Goal: Information Seeking & Learning: Learn about a topic

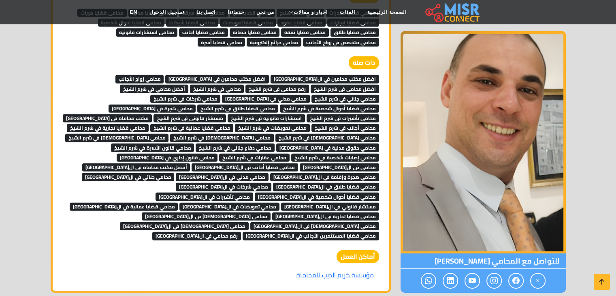
scroll to position [2452, 0]
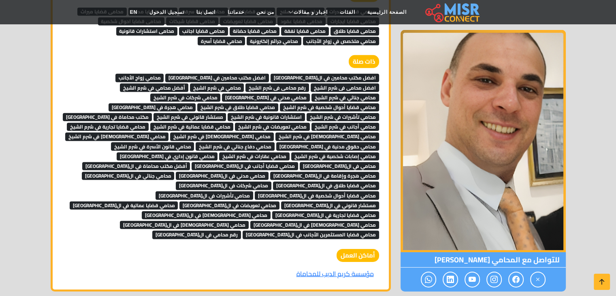
click at [316, 74] on span "افضل مكتب محامين في ال[GEOGRAPHIC_DATA]" at bounding box center [325, 78] width 109 height 8
click at [269, 74] on span "افضل مكتب محامين في [GEOGRAPHIC_DATA]" at bounding box center [217, 78] width 104 height 8
click at [164, 74] on span "محامي زواج الأجانب" at bounding box center [139, 78] width 49 height 8
click at [311, 83] on span "افضل محامى فى شرم الشيخ" at bounding box center [345, 87] width 68 height 8
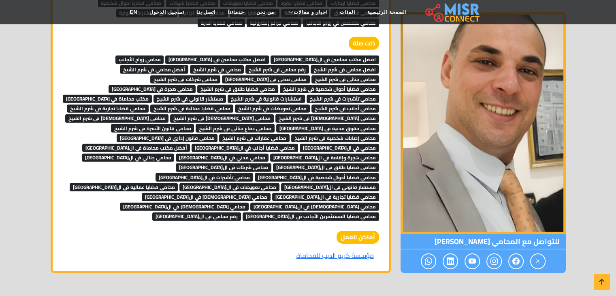
scroll to position [2470, 0]
click at [309, 65] on span "رقم محامى فى شرم الشيخ" at bounding box center [278, 69] width 64 height 8
click at [244, 65] on span "محامي في شرم الشيخ" at bounding box center [217, 69] width 54 height 8
click at [188, 65] on span "أفضل محامي في شرم الشيخ" at bounding box center [154, 69] width 68 height 8
click at [312, 75] on span "محامي جنائي في شرم الشيخ" at bounding box center [346, 79] width 68 height 8
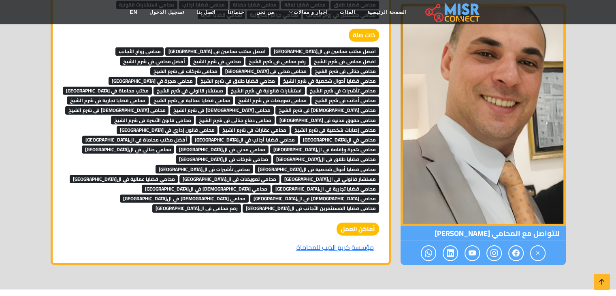
scroll to position [2479, 0]
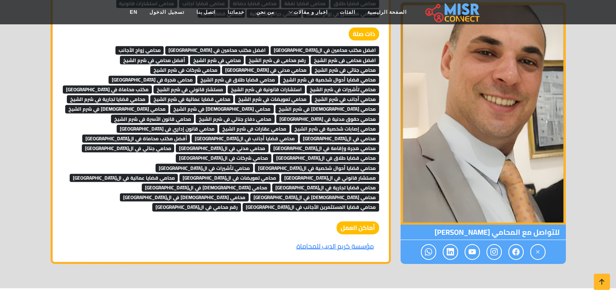
click at [310, 66] on span "محامي مدني في شرم الشيخ" at bounding box center [266, 70] width 88 height 8
click at [221, 66] on span "محامي شركات في شرم الشيخ" at bounding box center [185, 70] width 71 height 8
click at [280, 76] on span "محامي قضايا أحوال شخصية في شرم الشيخ" at bounding box center [329, 80] width 99 height 8
click at [278, 76] on span "محامي قضايا طلاق في شرم الشيخ" at bounding box center [237, 80] width 81 height 8
click at [196, 76] on span "محامي هجرة في شرم الشيخ" at bounding box center [153, 80] width 88 height 8
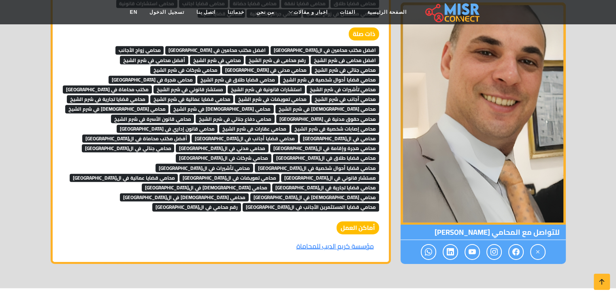
click at [307, 85] on span "محامي تأشيرات في شرم الشيخ" at bounding box center [343, 89] width 73 height 8
click at [228, 85] on span "استشارات قانونية في شرم الشيخ" at bounding box center [266, 89] width 77 height 8
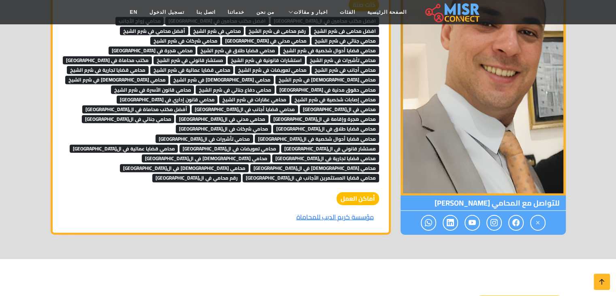
scroll to position [2509, 0]
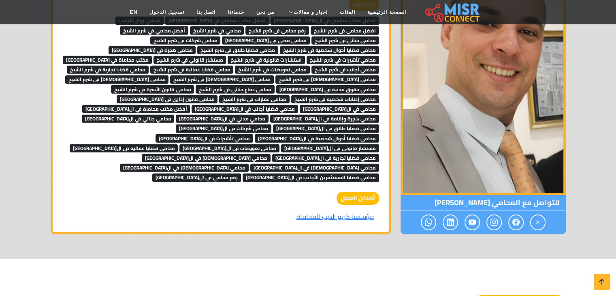
click at [234, 66] on span "محامي قضايا عمالية في شرم الشيخ" at bounding box center [191, 70] width 83 height 8
click at [149, 66] on span "محامي قضايا تجارية في شرم الشيخ" at bounding box center [108, 70] width 82 height 8
click at [276, 75] on span "محامي فرنسي في شرم الشيخ" at bounding box center [328, 79] width 104 height 8
click at [170, 75] on span "محامي إيطالي في شرم الشيخ" at bounding box center [222, 79] width 104 height 8
click at [169, 75] on span "محامي إنجليزي في شرم الشيخ" at bounding box center [117, 79] width 104 height 8
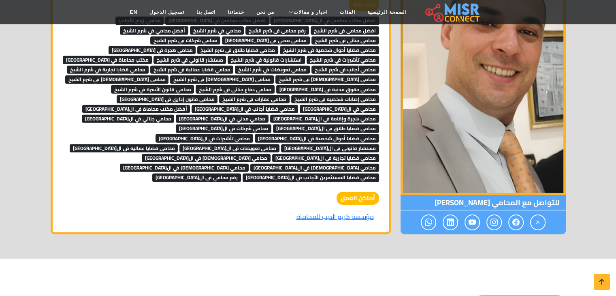
click at [279, 85] on span "محامي حقوق مدنية في شرم الشيخ" at bounding box center [327, 89] width 103 height 8
click at [207, 85] on span "محامي دفاع جنائي في شرم الشيخ" at bounding box center [235, 89] width 79 height 8
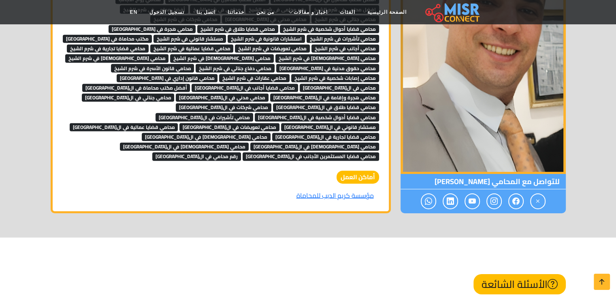
scroll to position [2528, 0]
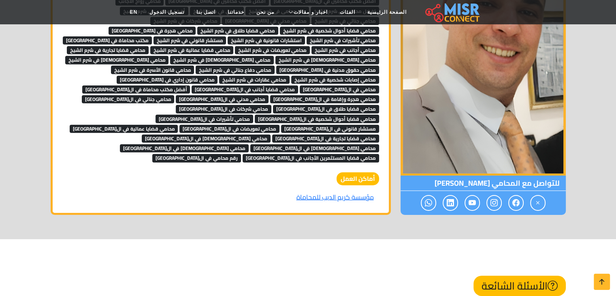
click at [194, 66] on span "محامي قانون الأسرة في شرم الشيخ" at bounding box center [152, 70] width 83 height 8
click at [291, 76] on span "محامي إصابات شخصية في شرم الشيخ" at bounding box center [335, 80] width 88 height 8
click at [219, 76] on span "محامي عقارات في شرم الشيخ" at bounding box center [254, 80] width 71 height 8
click at [218, 76] on span "محامي قانون إداري في شرم الشيخ" at bounding box center [167, 80] width 101 height 8
click at [300, 85] on span "محامي في الإسكندرية" at bounding box center [339, 89] width 79 height 8
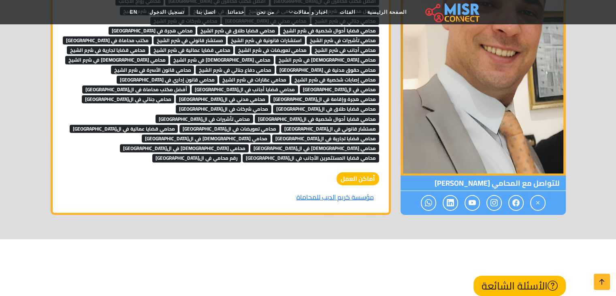
click at [230, 85] on span "محامي قضايا أجانب في الإسكندرية" at bounding box center [245, 89] width 107 height 8
click at [150, 85] on span "أفضل مكتب محاماة في الإسكندرية" at bounding box center [136, 89] width 108 height 8
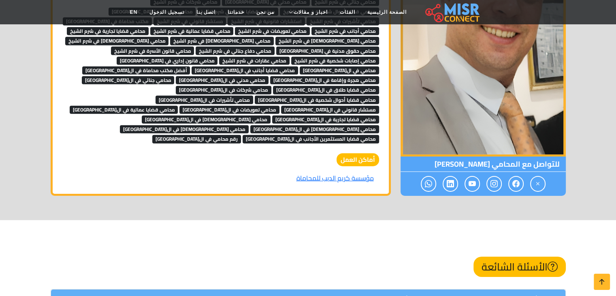
scroll to position [2548, 0]
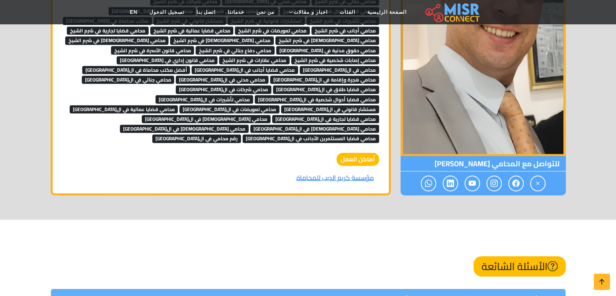
click at [359, 76] on span "محامي هجرة وإقامة في الإسكندرية" at bounding box center [324, 80] width 109 height 8
click at [269, 76] on span "محامي مدني في الإسكندرية" at bounding box center [222, 80] width 93 height 8
click at [175, 76] on span "محامي جنائي في الإسكندرية" at bounding box center [128, 80] width 93 height 8
click at [273, 85] on span "محامي قضايا طلاق في الإسكندرية" at bounding box center [326, 89] width 106 height 8
click at [271, 85] on span "محامي شركات في الإسكندرية" at bounding box center [224, 89] width 96 height 8
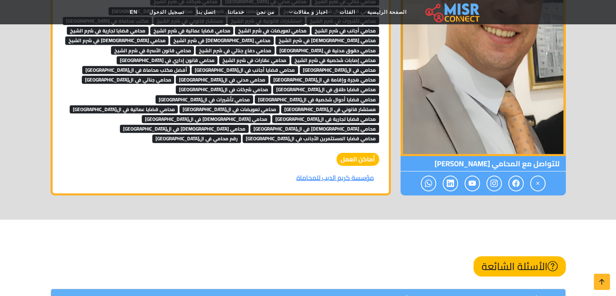
click at [270, 95] on span "محامي قضايا أحوال شخصية في الإسكندرية" at bounding box center [317, 99] width 124 height 8
click at [197, 95] on span "محامي تأشيرات في الإسكندرية" at bounding box center [205, 99] width 98 height 8
click at [325, 105] on span "مستشار قانوني في الإسكندرية" at bounding box center [330, 109] width 98 height 8
click at [280, 105] on span "محامي تعويضات في الإسكندرية" at bounding box center [229, 109] width 100 height 8
click at [178, 105] on span "محامي قضايا عمالية في الإسكندرية" at bounding box center [124, 109] width 109 height 8
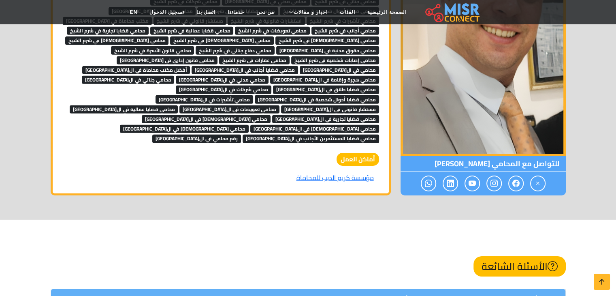
click at [137, 125] on span "محامي إنجليزي في الإسكندرية" at bounding box center [184, 129] width 129 height 8
click at [250, 125] on span "محامي إيطالي في الإسكندرية" at bounding box center [314, 129] width 129 height 8
click at [241, 115] on span "محامي فرنسي في الإسكندرية" at bounding box center [206, 119] width 129 height 8
click at [305, 115] on span "محامي قضايا تجارية في الإسكندرية" at bounding box center [325, 119] width 107 height 8
click at [303, 135] on span "محامي قضايا المستثمرين الأجانب في الإسكندرية" at bounding box center [311, 139] width 137 height 8
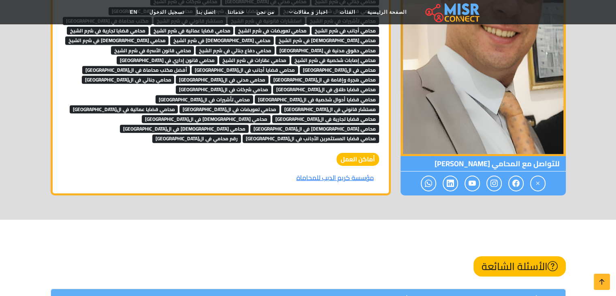
click at [241, 135] on span "رقم محامي في الإسكندرية" at bounding box center [196, 139] width 89 height 8
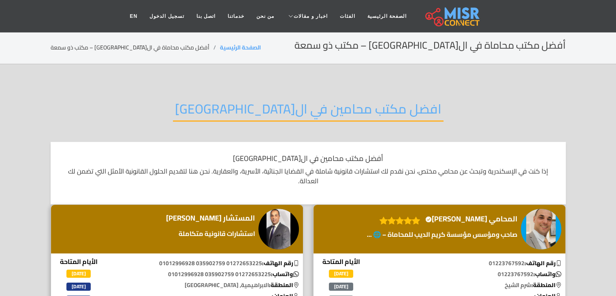
click at [310, 108] on h2 "افضل مكتب محامين في ال[GEOGRAPHIC_DATA]" at bounding box center [308, 111] width 271 height 21
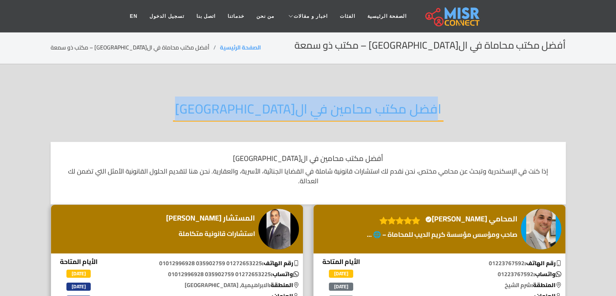
click at [310, 108] on h2 "افضل مكتب محامين في ال[GEOGRAPHIC_DATA]" at bounding box center [308, 111] width 271 height 21
copy div "افضل مكتب محامين في ال[GEOGRAPHIC_DATA]"
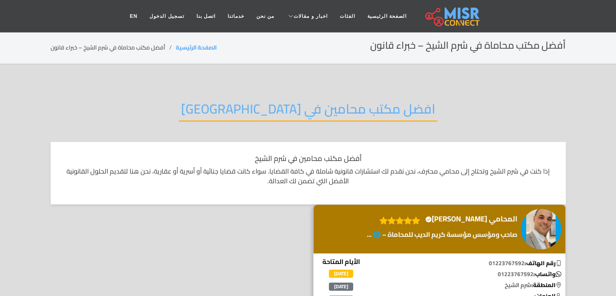
click at [342, 112] on h2 "افضل مكتب محامين في [GEOGRAPHIC_DATA]" at bounding box center [308, 111] width 259 height 21
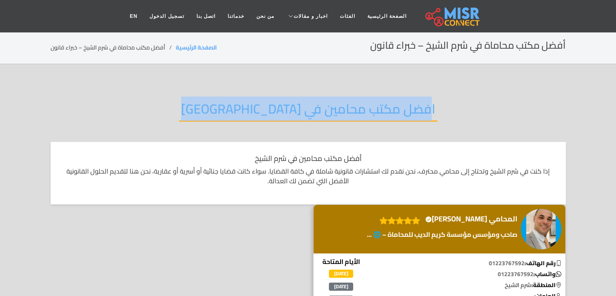
click at [342, 112] on h2 "افضل مكتب محامين في [GEOGRAPHIC_DATA]" at bounding box center [308, 111] width 259 height 21
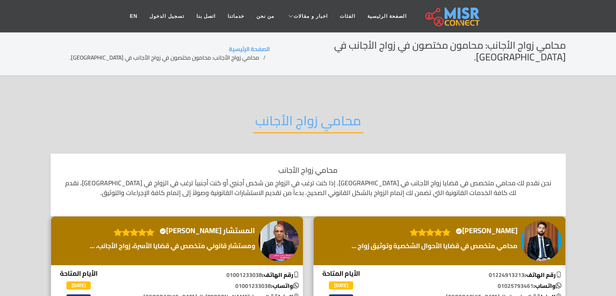
click at [340, 113] on h2 "محامي زواج الأجانب" at bounding box center [308, 123] width 110 height 21
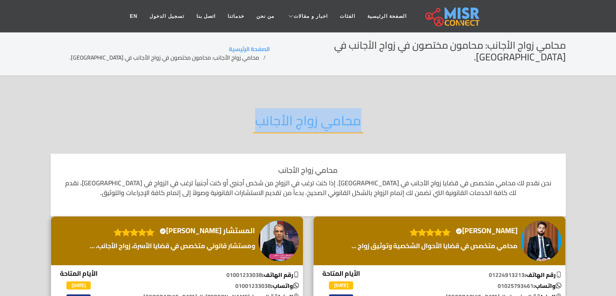
click at [340, 113] on h2 "محامي زواج الأجانب" at bounding box center [308, 123] width 110 height 21
copy div "محامي زواج الأجانب"
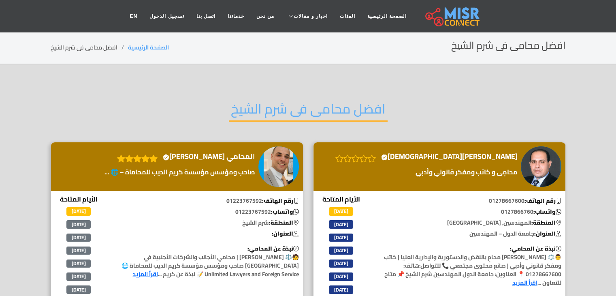
click at [325, 112] on h2 "افضل محامى فى شرم الشيخ" at bounding box center [308, 111] width 159 height 21
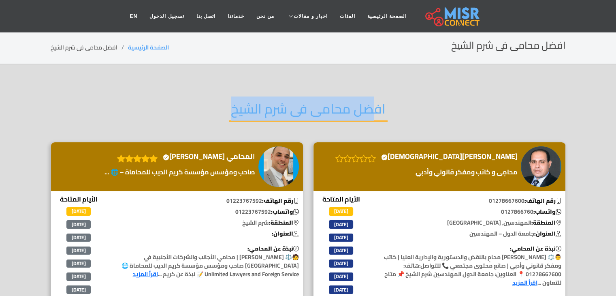
click at [325, 112] on h2 "افضل محامى فى شرم الشيخ" at bounding box center [308, 111] width 159 height 21
copy div "افضل محامى فى شرم الشيخ"
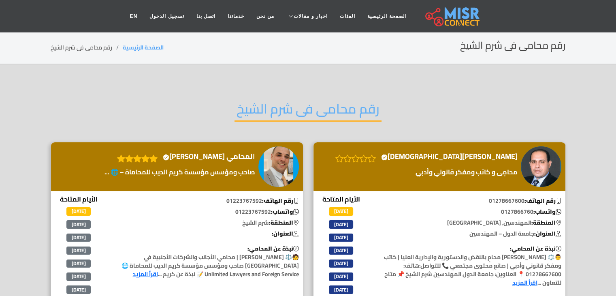
click at [327, 105] on h2 "رقم محامى فى شرم الشيخ" at bounding box center [308, 111] width 147 height 21
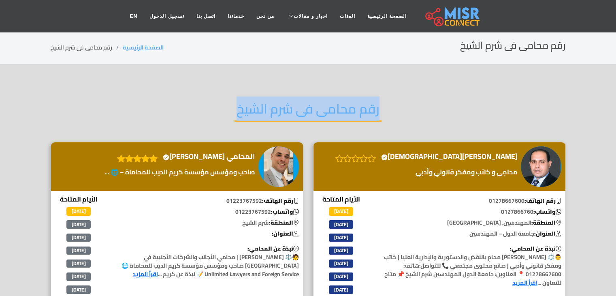
click at [327, 105] on h2 "رقم محامى فى شرم الشيخ" at bounding box center [308, 111] width 147 height 21
copy div "رقم محامى فى شرم الشيخ"
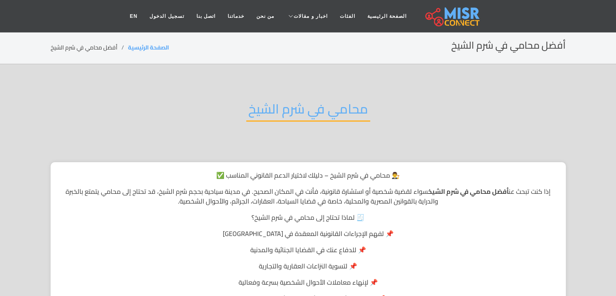
click at [331, 106] on h2 "محامي في شرم الشيخ" at bounding box center [308, 111] width 124 height 21
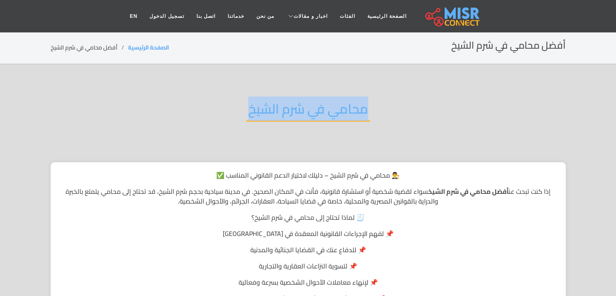
click at [331, 106] on h2 "محامي في شرم الشيخ" at bounding box center [308, 111] width 124 height 21
copy div "محامي في شرم الشيخ"
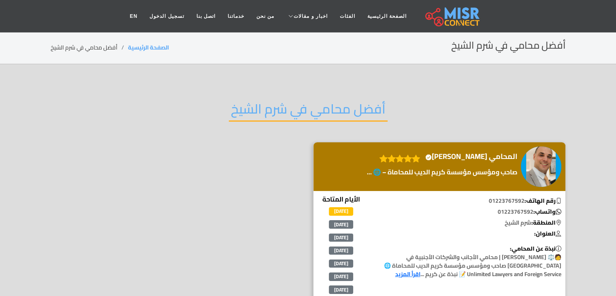
click at [331, 111] on h2 "أفضل محامي في شرم الشيخ" at bounding box center [308, 111] width 159 height 21
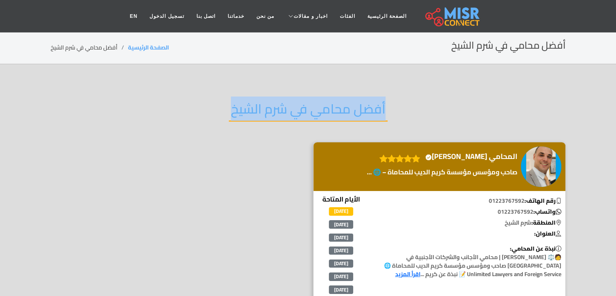
click at [331, 111] on h2 "أفضل محامي في شرم الشيخ" at bounding box center [308, 111] width 159 height 21
copy div "أفضل محامي في شرم الشيخ"
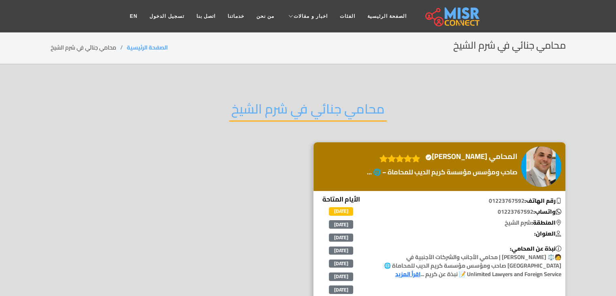
click at [332, 111] on h2 "محامي جنائي في شرم الشيخ" at bounding box center [308, 111] width 158 height 21
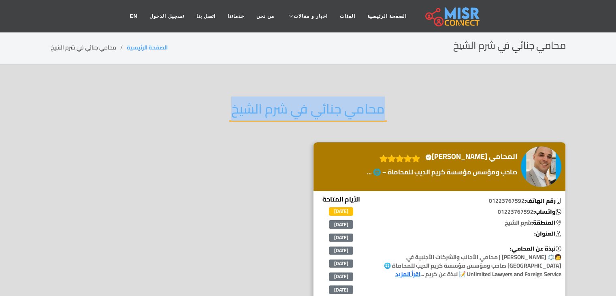
click at [332, 111] on h2 "محامي جنائي في شرم الشيخ" at bounding box center [308, 111] width 158 height 21
copy div "محامي جنائي في شرم الشيخ"
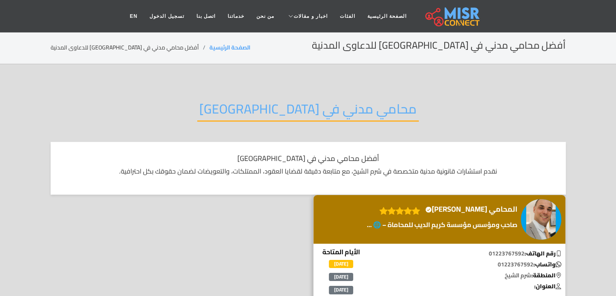
click at [310, 113] on h2 "محامي مدني في شرم الشيخ" at bounding box center [308, 111] width 222 height 21
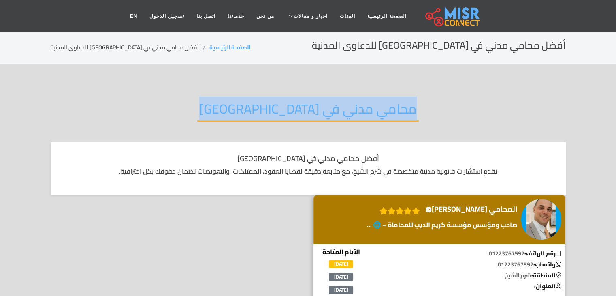
click at [310, 113] on h2 "محامي مدني في شرم الشيخ" at bounding box center [308, 111] width 222 height 21
copy div "محامي مدني في شرم الشيخ"
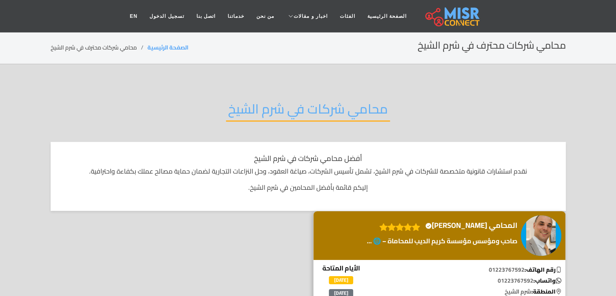
click at [308, 114] on h2 "محامي شركات في شرم الشيخ" at bounding box center [308, 111] width 164 height 21
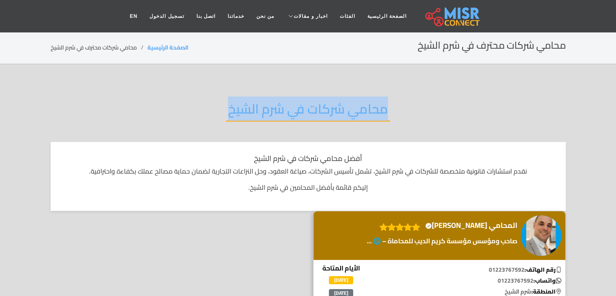
click at [308, 114] on h2 "محامي شركات في شرم الشيخ" at bounding box center [308, 111] width 164 height 21
copy div "محامي شركات في شرم الشيخ"
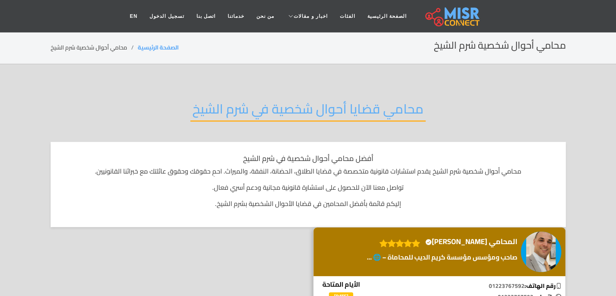
click at [383, 114] on h2 "محامي قضايا أحوال شخصية في شرم الشيخ" at bounding box center [307, 111] width 235 height 21
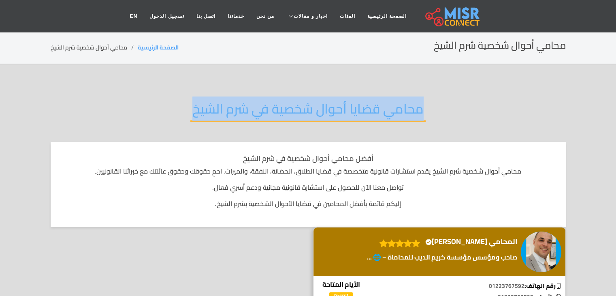
click at [383, 114] on h2 "محامي قضايا أحوال شخصية في شرم الشيخ" at bounding box center [307, 111] width 235 height 21
copy div "محامي قضايا أحوال شخصية في شرم الشيخ"
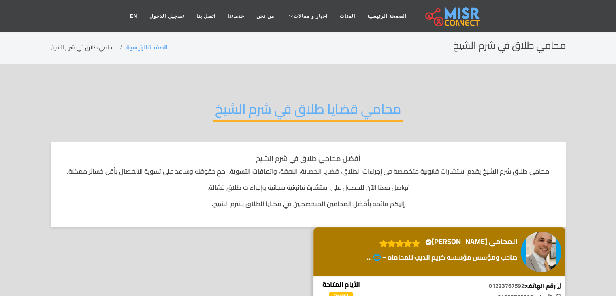
click at [349, 109] on h2 "محامي قضايا طلاق في شرم الشيخ" at bounding box center [308, 111] width 190 height 21
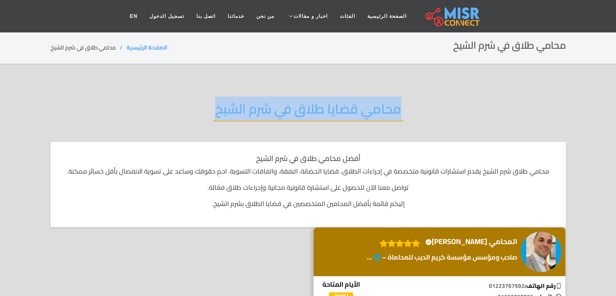
click at [349, 109] on h2 "محامي قضايا طلاق في شرم الشيخ" at bounding box center [308, 111] width 190 height 21
copy div "محامي قضايا طلاق في شرم الشيخ"
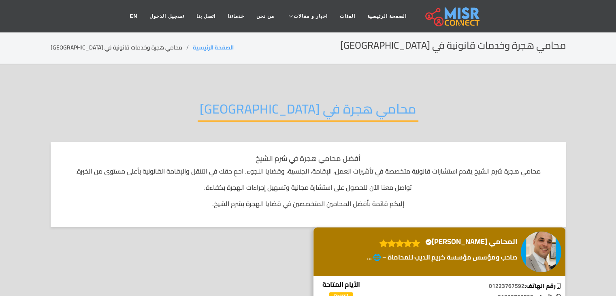
click at [297, 112] on h2 "محامي هجرة في شرم الشيخ" at bounding box center [308, 111] width 221 height 21
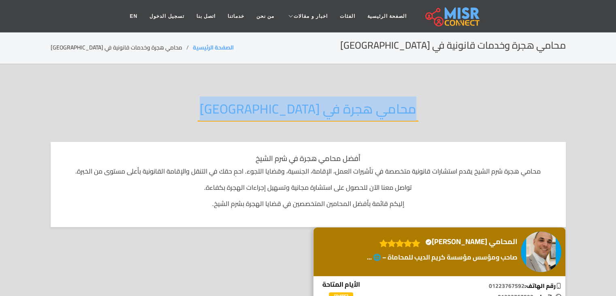
click at [297, 112] on h2 "محامي هجرة في شرم الشيخ" at bounding box center [308, 111] width 221 height 21
copy div "محامي هجرة في شرم الشيخ"
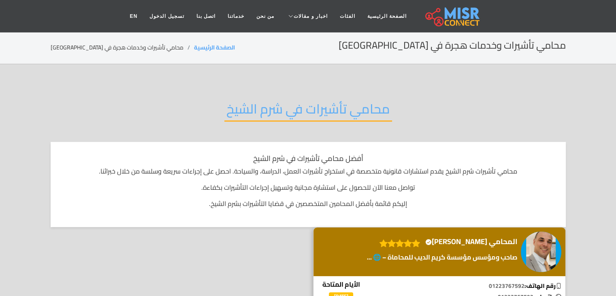
click at [301, 110] on h2 "محامي تأشيرات في شرم الشيخ" at bounding box center [308, 111] width 168 height 21
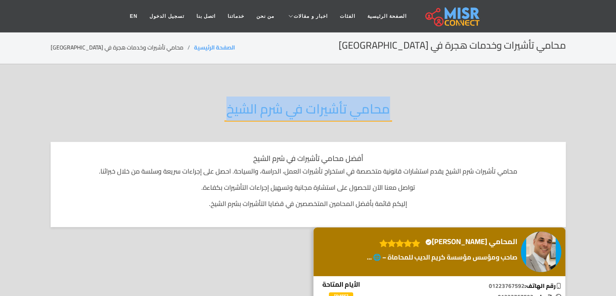
click at [301, 110] on h2 "محامي تأشيرات في شرم الشيخ" at bounding box center [308, 111] width 168 height 21
copy div "محامي تأشيرات في شرم الشيخ"
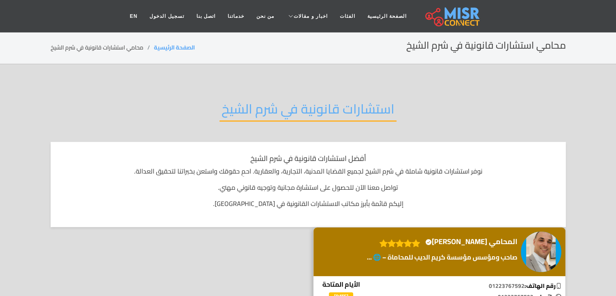
click at [355, 101] on h2 "استشارات قانونية في شرم الشيخ" at bounding box center [308, 111] width 177 height 21
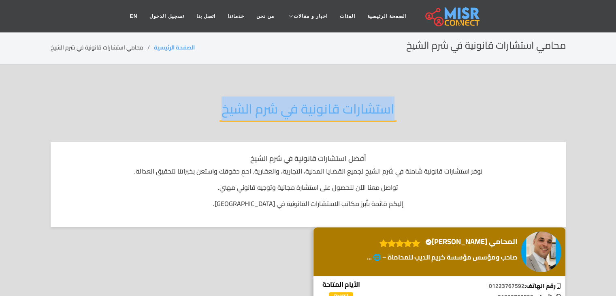
click at [355, 101] on h2 "استشارات قانونية في شرم الشيخ" at bounding box center [308, 111] width 177 height 21
copy div "استشارات قانونية في شرم الشيخ"
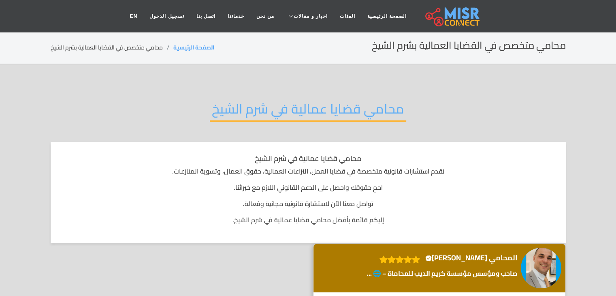
click at [398, 113] on h2 "محامي قضايا عمالية في شرم الشيخ" at bounding box center [308, 111] width 197 height 21
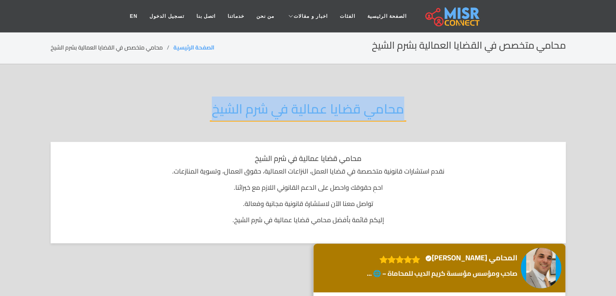
click at [398, 113] on h2 "محامي قضايا عمالية في شرم الشيخ" at bounding box center [308, 111] width 197 height 21
copy div "محامي قضايا عمالية في شرم الشيخ"
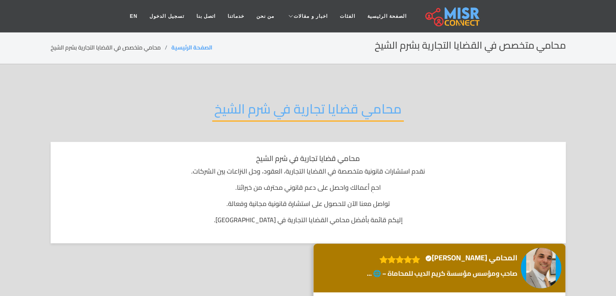
click at [335, 103] on h2 "محامي قضايا تجارية في شرم الشيخ" at bounding box center [308, 111] width 192 height 21
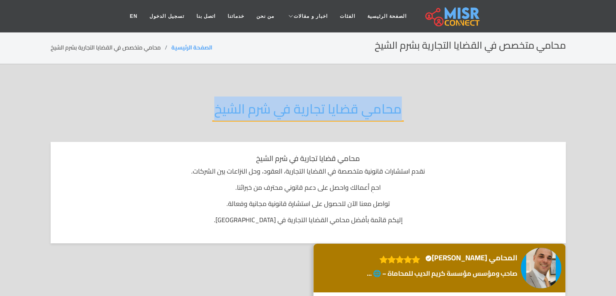
click at [335, 103] on h2 "محامي قضايا تجارية في شرم الشيخ" at bounding box center [308, 111] width 192 height 21
copy div "محامي قضايا تجارية في شرم الشيخ"
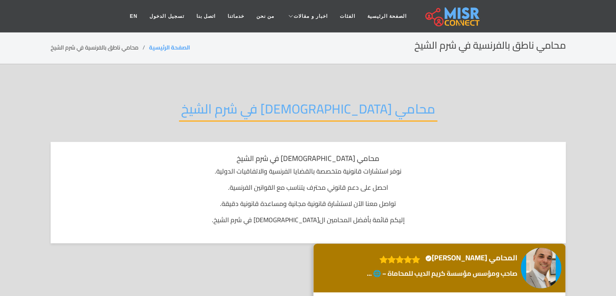
click at [318, 113] on h2 "محامي [DEMOGRAPHIC_DATA] في شرم الشيخ" at bounding box center [308, 111] width 259 height 21
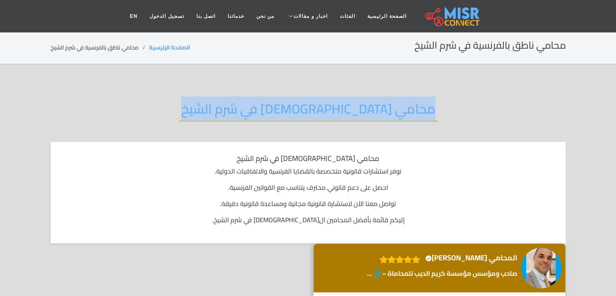
click at [318, 113] on h2 "محامي فرنسي في شرم الشيخ" at bounding box center [308, 111] width 259 height 21
copy div "محامي فرنسي في شرم الشيخ"
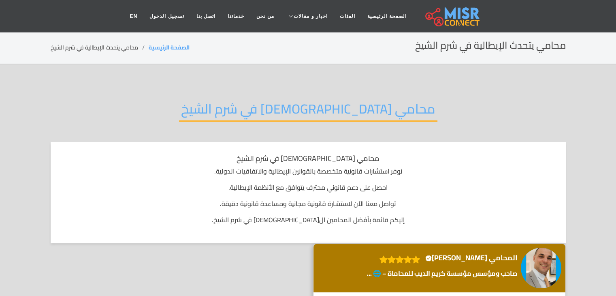
click at [333, 101] on h2 "محامي [DEMOGRAPHIC_DATA] في شرم الشيخ" at bounding box center [308, 111] width 259 height 21
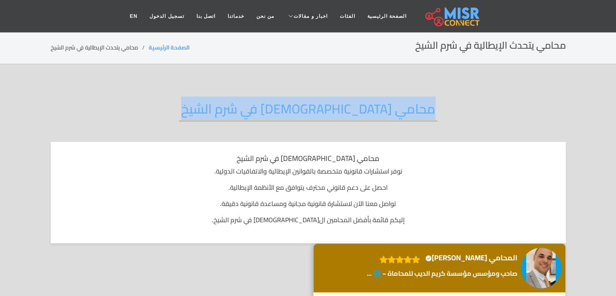
click at [333, 101] on h2 "محامي إيطالي في شرم الشيخ" at bounding box center [308, 111] width 259 height 21
copy div "محامي إيطالي في شرم الشيخ"
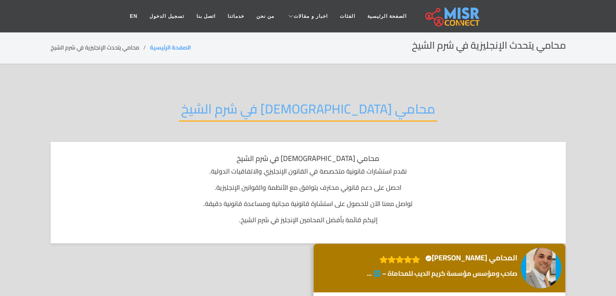
click at [308, 104] on h2 "محامي [DEMOGRAPHIC_DATA] في شرم الشيخ" at bounding box center [308, 111] width 259 height 21
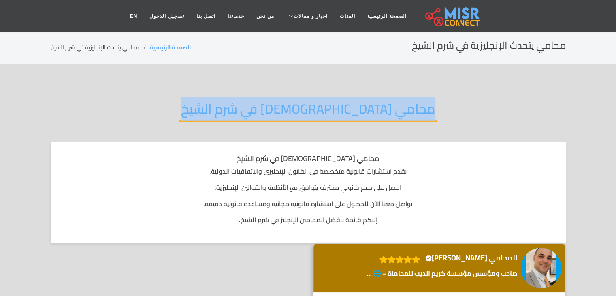
click at [308, 104] on h2 "محامي [DEMOGRAPHIC_DATA] في شرم الشيخ" at bounding box center [308, 111] width 259 height 21
copy div "محامي [DEMOGRAPHIC_DATA] في شرم الشيخ"
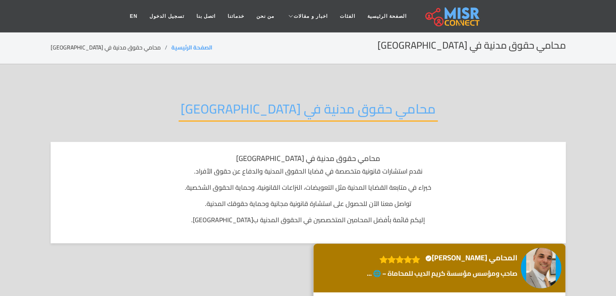
click at [325, 110] on h2 "محامي حقوق مدنية في [GEOGRAPHIC_DATA]" at bounding box center [308, 111] width 259 height 21
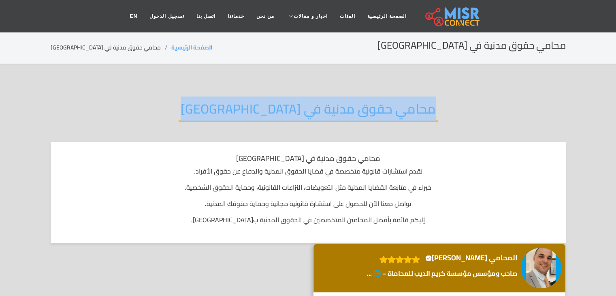
click at [325, 110] on h2 "محامي حقوق مدنية في [GEOGRAPHIC_DATA]" at bounding box center [308, 111] width 259 height 21
click at [325, 110] on h2 "محامي حقوق مدنية في شرم الشيخ" at bounding box center [308, 111] width 259 height 21
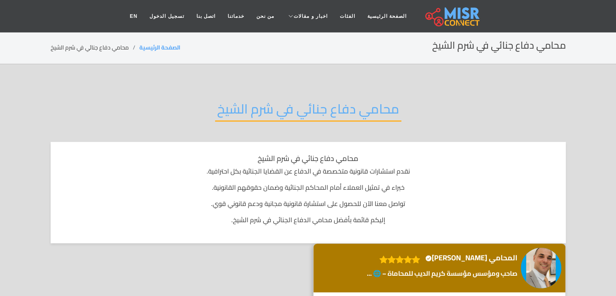
click at [310, 109] on h2 "محامي دفاع جنائي في شرم الشيخ" at bounding box center [308, 111] width 186 height 21
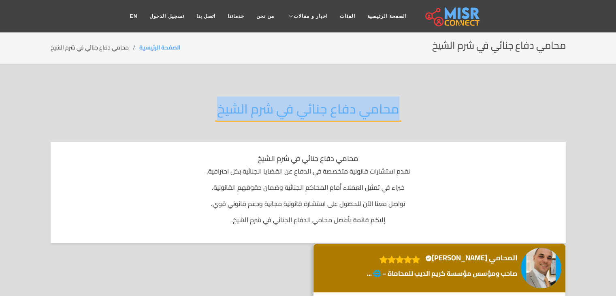
click at [310, 109] on h2 "محامي دفاع جنائي في شرم الشيخ" at bounding box center [308, 111] width 186 height 21
copy div "محامي دفاع جنائي في شرم الشيخ"
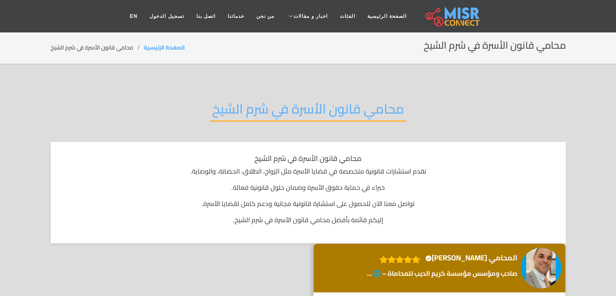
click at [333, 114] on h2 "محامي قانون الأسرة في شرم الشيخ" at bounding box center [308, 111] width 196 height 21
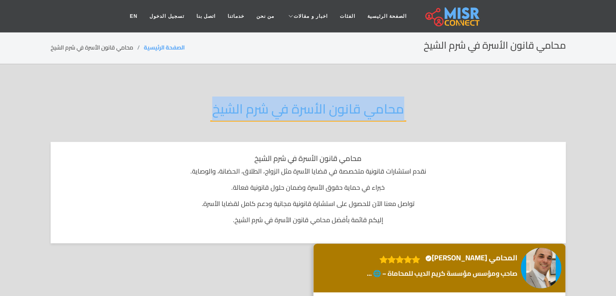
click at [333, 114] on h2 "محامي قانون الأسرة في شرم الشيخ" at bounding box center [308, 111] width 196 height 21
copy div "محامي قانون الأسرة في شرم الشيخ"
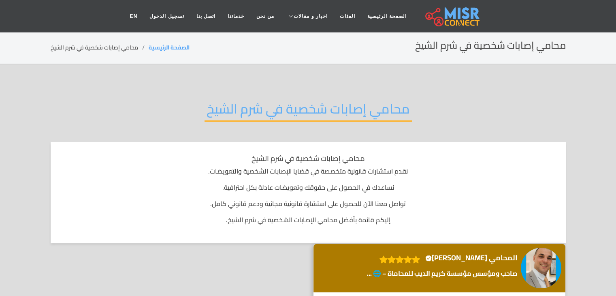
click at [318, 101] on h2 "محامي إصابات شخصية في شرم الشيخ" at bounding box center [308, 111] width 207 height 21
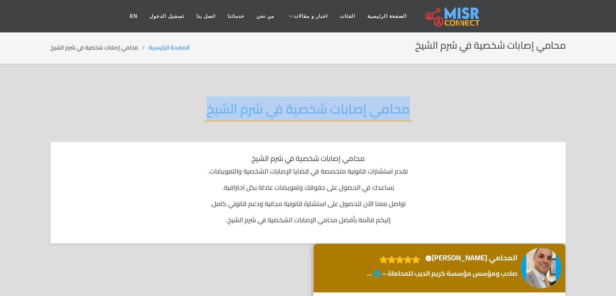
click at [318, 101] on h2 "محامي إصابات شخصية في شرم الشيخ" at bounding box center [308, 111] width 207 height 21
copy div "محامي إصابات شخصية في شرم الشيخ"
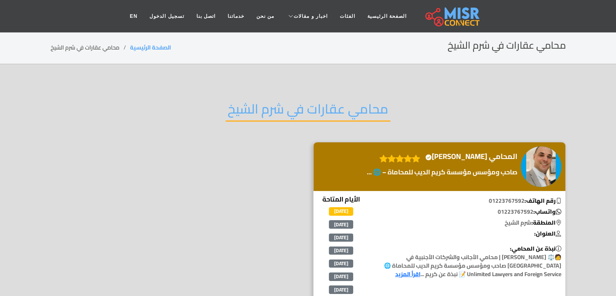
click at [323, 113] on h2 "محامي عقارات في شرم الشيخ" at bounding box center [308, 111] width 165 height 21
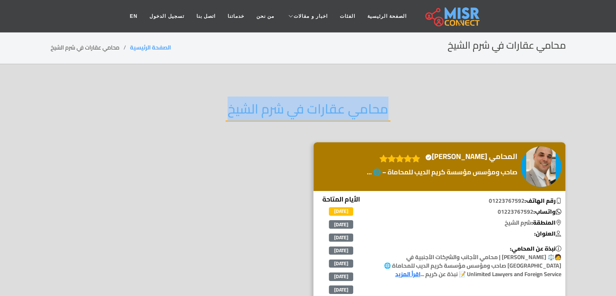
click at [323, 113] on h2 "محامي عقارات في شرم الشيخ" at bounding box center [308, 111] width 165 height 21
copy div "محامي عقارات في شرم الشيخ"
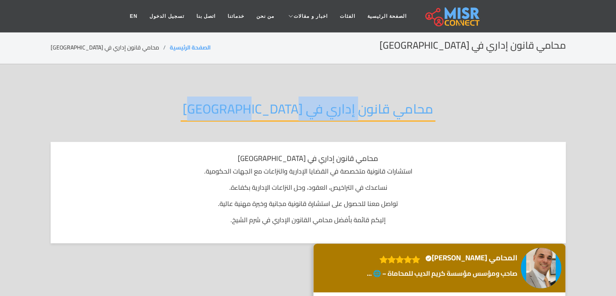
drag, startPoint x: 324, startPoint y: 121, endPoint x: 328, endPoint y: 112, distance: 9.6
click at [328, 112] on div "محامي قانون إداري في شرم الشيخ" at bounding box center [308, 115] width 515 height 53
click at [328, 112] on h2 "محامي قانون إداري في شرم الشيخ" at bounding box center [308, 111] width 255 height 21
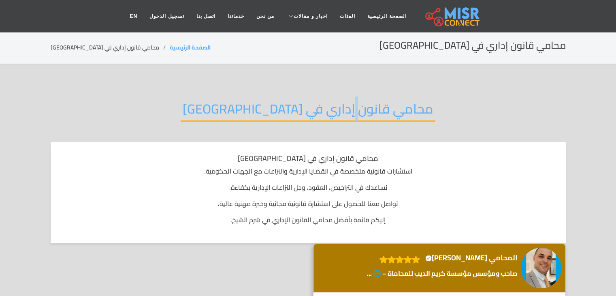
click at [328, 112] on h2 "محامي قانون إداري في شرم الشيخ" at bounding box center [308, 111] width 255 height 21
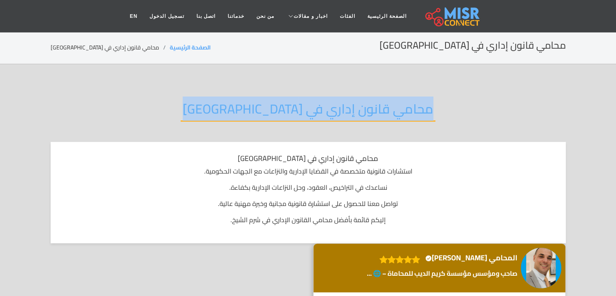
click at [328, 112] on h2 "محامي قانون إداري في شرم الشيخ" at bounding box center [308, 111] width 255 height 21
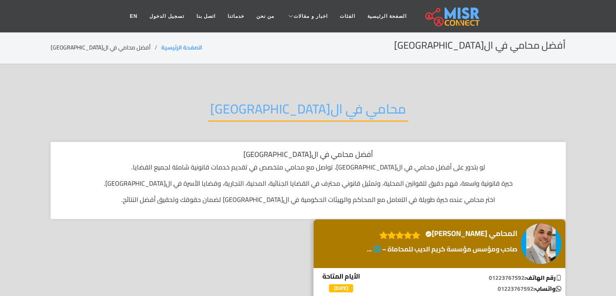
click at [322, 109] on h2 "محامي في ال[GEOGRAPHIC_DATA]" at bounding box center [308, 111] width 200 height 21
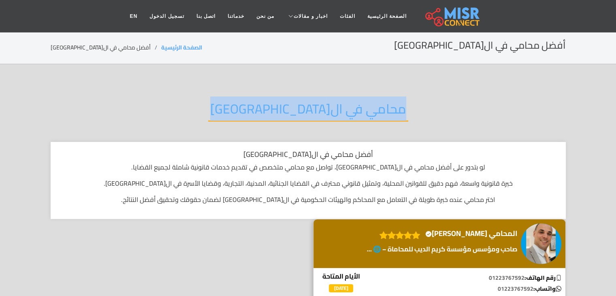
click at [322, 109] on h2 "محامي في ال[GEOGRAPHIC_DATA]" at bounding box center [308, 111] width 200 height 21
click at [322, 109] on h2 "محامي في الإسكندرية" at bounding box center [308, 111] width 200 height 21
copy div "محامي في الإسكندرية"
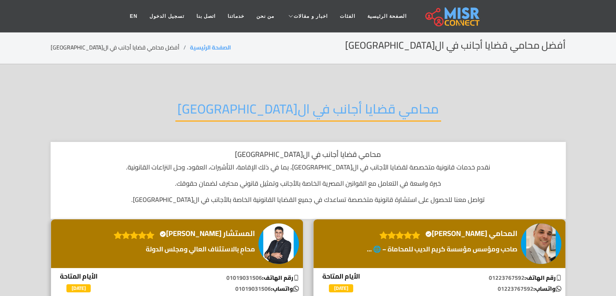
click at [240, 103] on h2 "محامي قضايا أجانب في الإسكندرية" at bounding box center [308, 111] width 266 height 21
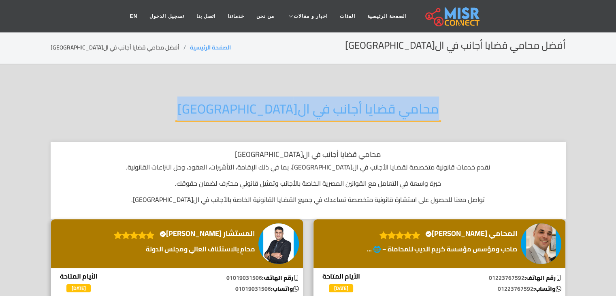
click at [240, 103] on h2 "محامي قضايا أجانب في الإسكندرية" at bounding box center [308, 111] width 266 height 21
copy div "محامي قضايا أجانب في الإسكندرية"
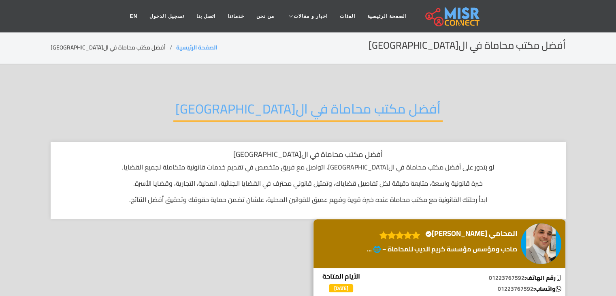
click at [336, 109] on h2 "أفضل مكتب محاماة في ال[GEOGRAPHIC_DATA]" at bounding box center [307, 111] width 269 height 21
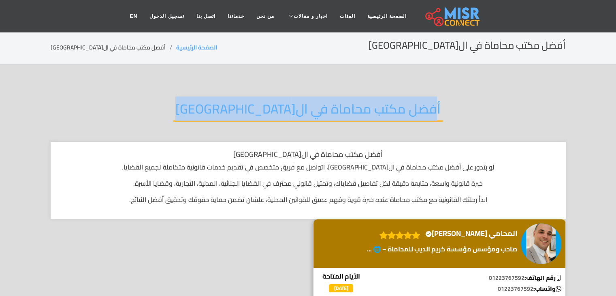
click at [336, 109] on h2 "أفضل مكتب محاماة في ال[GEOGRAPHIC_DATA]" at bounding box center [307, 111] width 269 height 21
copy div "أفضل مكتب محاماة في ال[GEOGRAPHIC_DATA]"
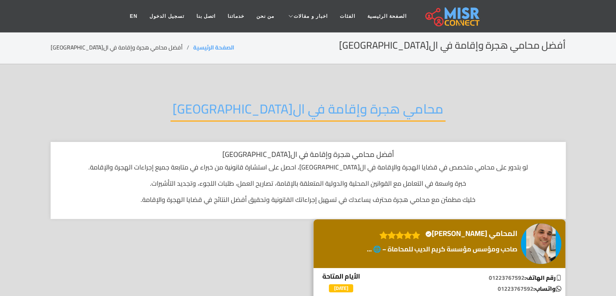
click at [360, 114] on h2 "محامي هجرة وإقامة في الإسكندرية" at bounding box center [308, 111] width 275 height 21
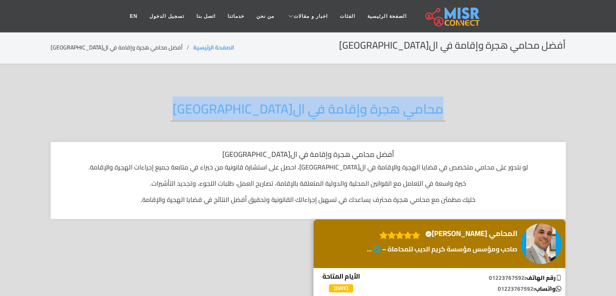
click at [360, 114] on h2 "محامي هجرة وإقامة في الإسكندرية" at bounding box center [308, 111] width 275 height 21
copy div "محامي هجرة وإقامة في الإسكندرية"
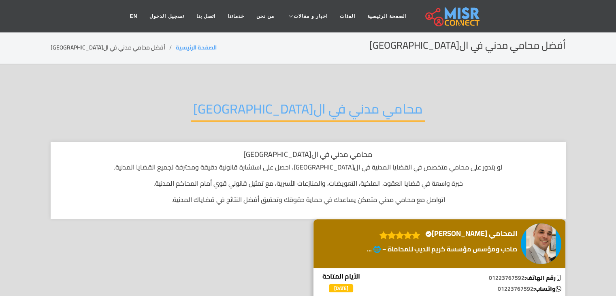
click at [319, 109] on h2 "محامي مدني في الإسكندرية" at bounding box center [308, 111] width 234 height 21
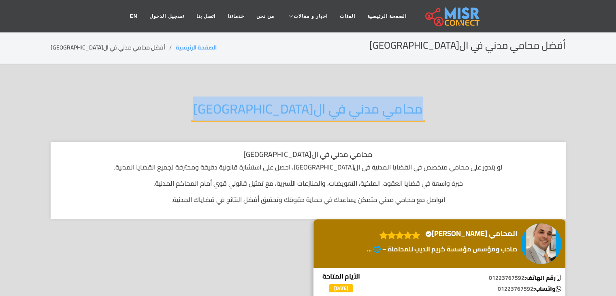
click at [319, 109] on h2 "محامي مدني في الإسكندرية" at bounding box center [308, 111] width 234 height 21
copy div "محامي مدني في الإسكندرية"
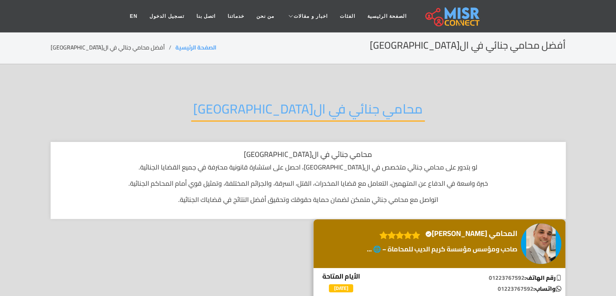
click at [318, 107] on h2 "محامي جنائي في الإسكندرية" at bounding box center [308, 111] width 234 height 21
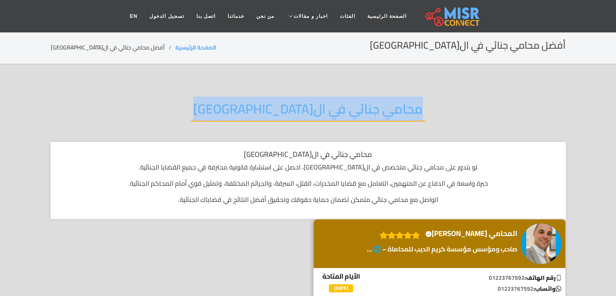
click at [318, 107] on h2 "محامي جنائي في الإسكندرية" at bounding box center [308, 111] width 234 height 21
copy div "محامي جنائي في الإسكندرية"
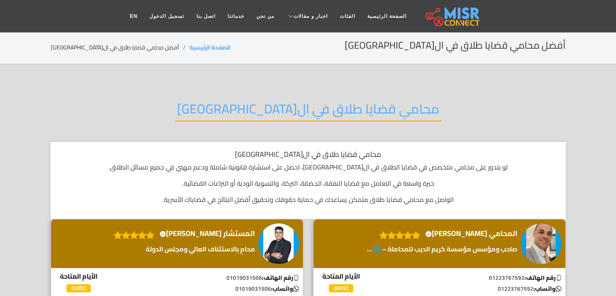
click at [335, 104] on h2 "محامي قضايا طلاق في ال[GEOGRAPHIC_DATA]" at bounding box center [308, 111] width 267 height 21
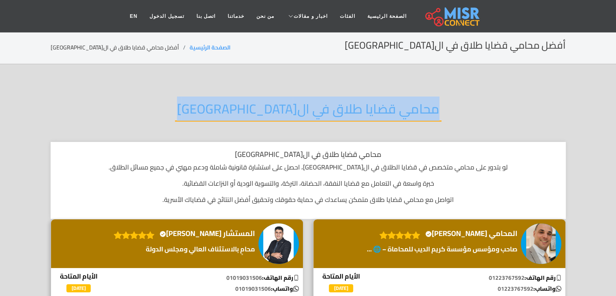
click at [335, 104] on h2 "محامي قضايا طلاق في ال[GEOGRAPHIC_DATA]" at bounding box center [308, 111] width 267 height 21
click at [335, 104] on h2 "محامي قضايا طلاق في الإسكندرية" at bounding box center [308, 111] width 267 height 21
copy div "محامي قضايا طلاق في الإسكندرية"
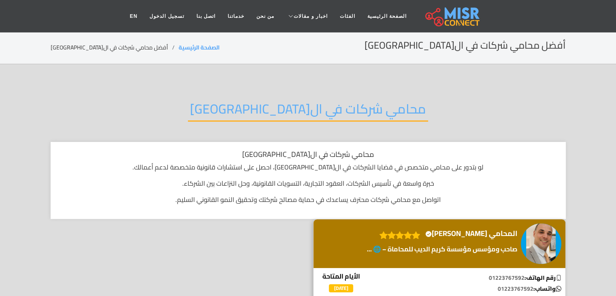
click at [334, 108] on h2 "محامي شركات في ال[GEOGRAPHIC_DATA]" at bounding box center [308, 111] width 240 height 21
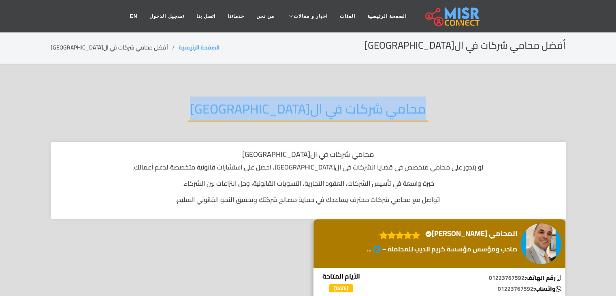
click at [334, 108] on h2 "محامي شركات في ال[GEOGRAPHIC_DATA]" at bounding box center [308, 111] width 240 height 21
copy div "محامي شركات في ال[GEOGRAPHIC_DATA]"
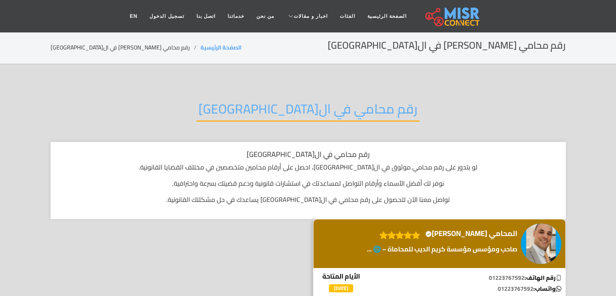
click at [424, 231] on p at bounding box center [400, 235] width 49 height 12
click at [544, 231] on img at bounding box center [541, 243] width 41 height 41
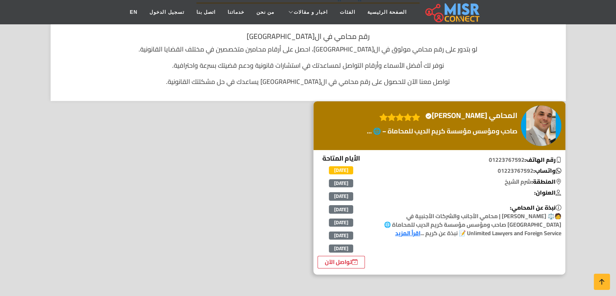
scroll to position [178, 0]
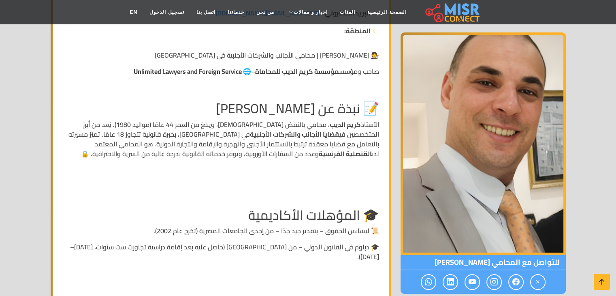
scroll to position [192, 0]
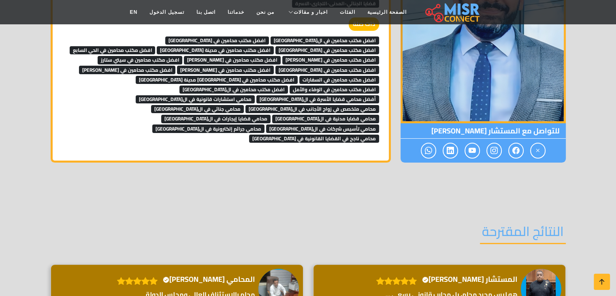
scroll to position [3142, 0]
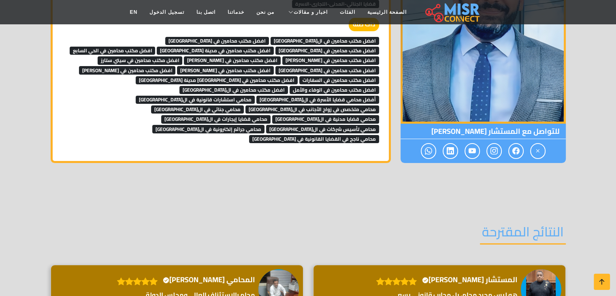
click at [368, 45] on span "افضل مكتب محامين في ال[GEOGRAPHIC_DATA]" at bounding box center [325, 41] width 109 height 8
click at [269, 45] on span "افضل مكتب محامين في [GEOGRAPHIC_DATA]" at bounding box center [217, 41] width 104 height 8
click at [276, 55] on span "افضل مكتب محامين في شارع الطيران" at bounding box center [328, 51] width 104 height 8
click at [282, 64] on span "افضل مكتب محامين في مكرم عبيد" at bounding box center [330, 60] width 97 height 8
click at [156, 55] on span "افضل مكتب محامين في الحي السابع" at bounding box center [113, 51] width 86 height 8
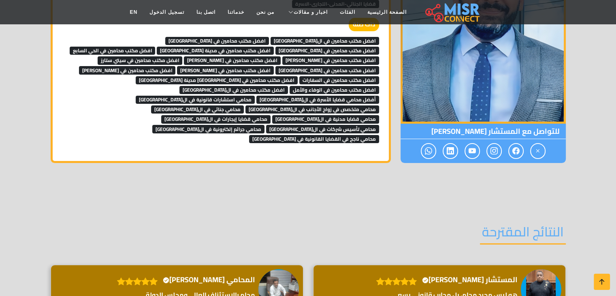
click at [274, 55] on span "افضل مكتب محامين في مدينة نصر" at bounding box center [215, 51] width 117 height 8
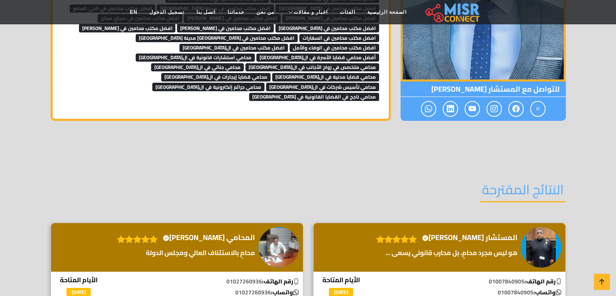
scroll to position [3184, 0]
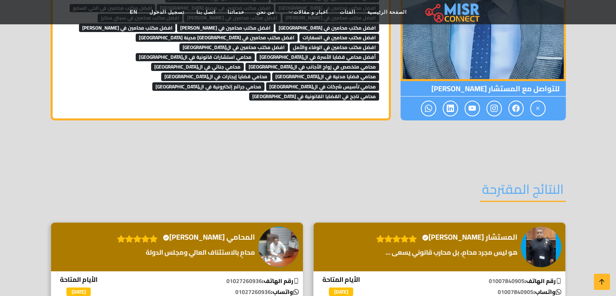
click at [281, 22] on span "افضل مكتب محامين في عباس العقاد" at bounding box center [232, 18] width 97 height 8
click at [183, 22] on span "افضل مكتب محامين في سيتي ستارز" at bounding box center [140, 18] width 85 height 8
click at [276, 30] on span "افضل مكتب محامين في سيتي سنتر" at bounding box center [328, 28] width 104 height 8
click at [274, 32] on span "افضل مكتب محامين في مصطفى النحاس" at bounding box center [225, 28] width 97 height 8
click at [176, 32] on span "افضل مكتب محامين في أحمد فهيم" at bounding box center [127, 28] width 97 height 8
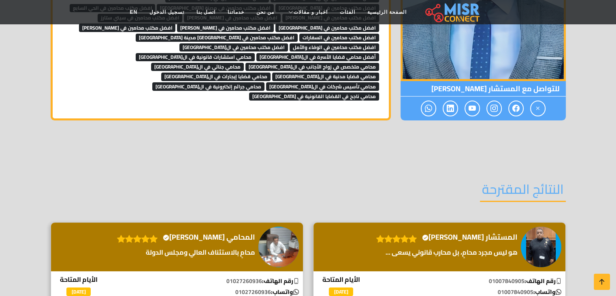
click at [299, 41] on span "افضل مكتب محامين في السفارات" at bounding box center [339, 38] width 80 height 8
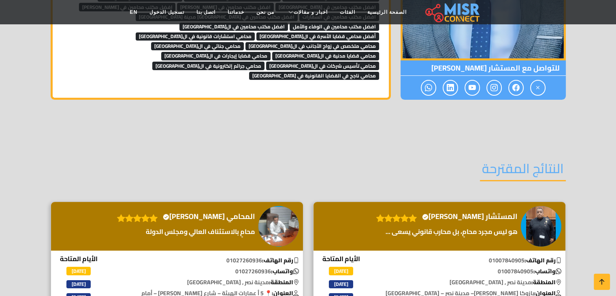
scroll to position [3205, 0]
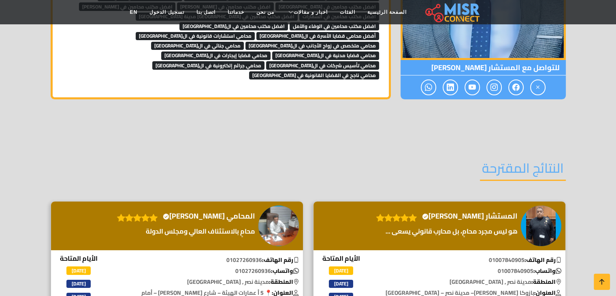
click at [298, 21] on span "افضل مكتب محامين في زهراء مدينة نصر" at bounding box center [217, 17] width 162 height 8
click at [290, 30] on span "افضل مكتب محامين في الوفاء والأمل" at bounding box center [335, 26] width 90 height 8
click at [184, 30] on span "افضل مكتب محامين في القاهرة" at bounding box center [233, 26] width 109 height 8
click at [298, 40] on span "أفضل محامي قضايا الأسرة في القاهرة" at bounding box center [317, 36] width 123 height 8
click at [255, 40] on span "محامي استشارات قانونية في القاهرة" at bounding box center [195, 36] width 119 height 8
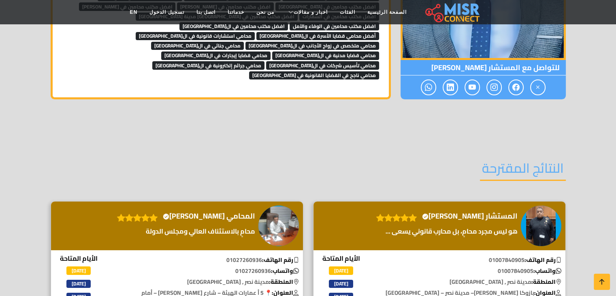
click at [246, 42] on span "محامي متخصص في زواج الأجانب في القاهرة" at bounding box center [313, 46] width 134 height 8
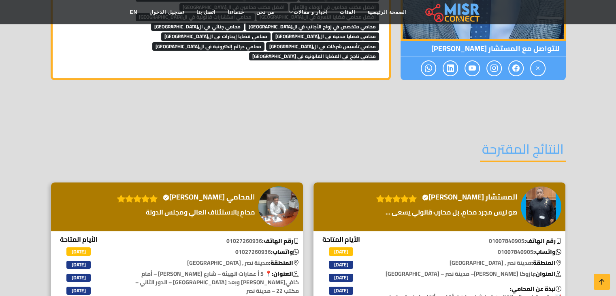
scroll to position [3225, 0]
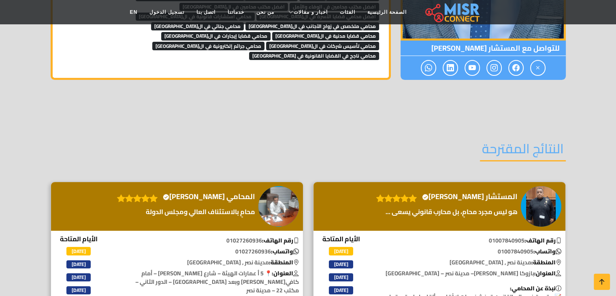
click at [244, 30] on span "محامي جنائي في القاهرة" at bounding box center [197, 26] width 93 height 8
click at [301, 32] on span "محامي قضايا مدنية في القاهرة" at bounding box center [325, 36] width 107 height 8
click at [237, 32] on span "محامي قضايا إيجارات في القاهرة" at bounding box center [215, 36] width 109 height 8
click at [266, 42] on span "محامي تأسيس شركات في القاهرة" at bounding box center [322, 46] width 113 height 8
click at [249, 52] on span "محامي ناجح في القضايا القانونية في القاهرة" at bounding box center [314, 56] width 130 height 8
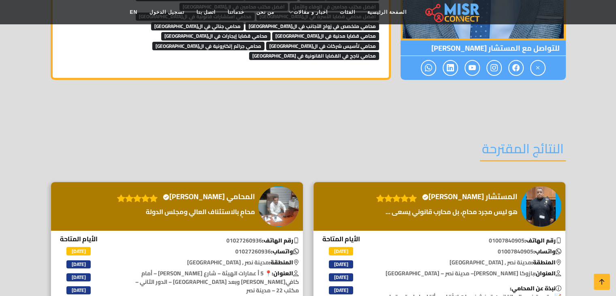
click at [265, 43] on span "محامي جرائم إلكترونية في القاهرة" at bounding box center [208, 46] width 112 height 8
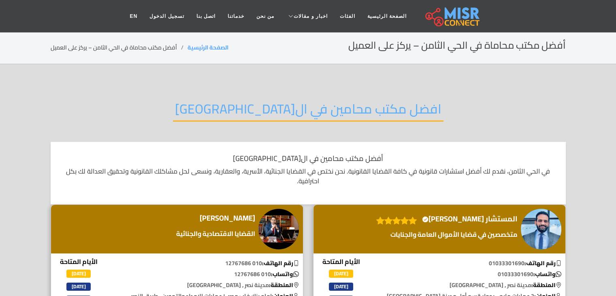
click at [333, 118] on h2 "افضل مكتب محامين في ال[GEOGRAPHIC_DATA]" at bounding box center [308, 111] width 271 height 21
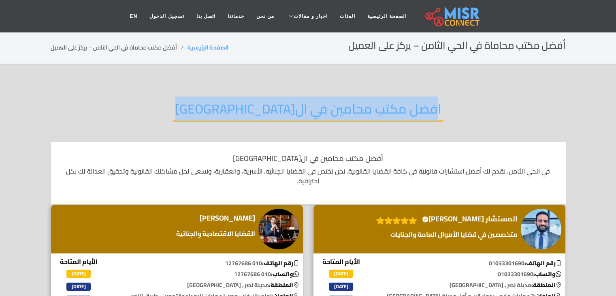
click at [333, 118] on h2 "افضل مكتب محامين في ال[GEOGRAPHIC_DATA]" at bounding box center [308, 111] width 271 height 21
copy div "افضل مكتب محامين في ال[GEOGRAPHIC_DATA]"
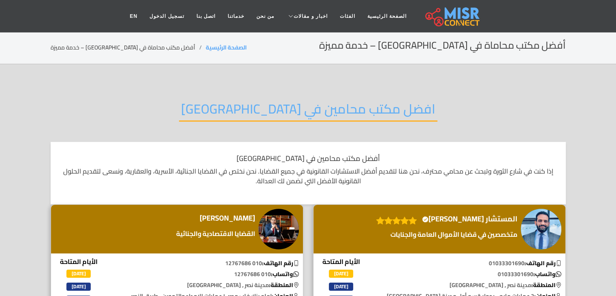
click at [357, 103] on h2 "افضل مكتب محامين في [GEOGRAPHIC_DATA]" at bounding box center [308, 111] width 259 height 21
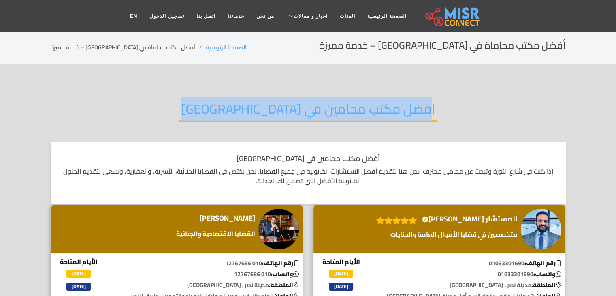
click at [357, 103] on h2 "افضل مكتب محامين في [GEOGRAPHIC_DATA]" at bounding box center [308, 111] width 259 height 21
copy div "افضل مكتب محامين في [GEOGRAPHIC_DATA]"
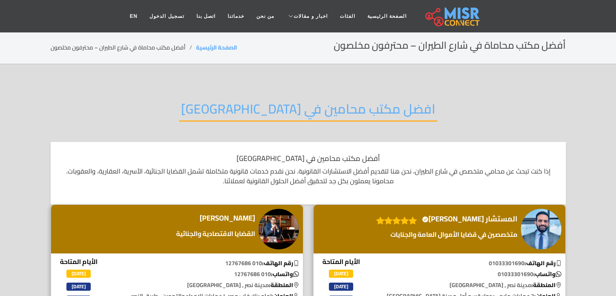
click at [360, 107] on h2 "افضل مكتب محامين في [GEOGRAPHIC_DATA]" at bounding box center [308, 111] width 259 height 21
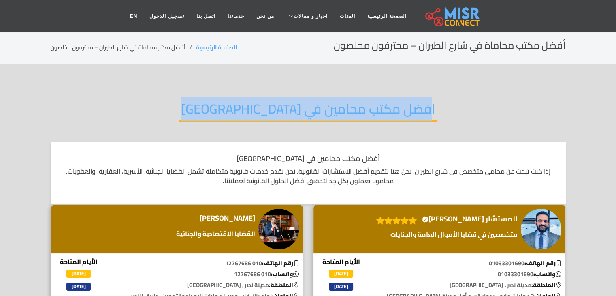
click at [360, 107] on h2 "افضل مكتب محامين في [GEOGRAPHIC_DATA]" at bounding box center [308, 111] width 259 height 21
copy div "افضل مكتب محامين في [GEOGRAPHIC_DATA]"
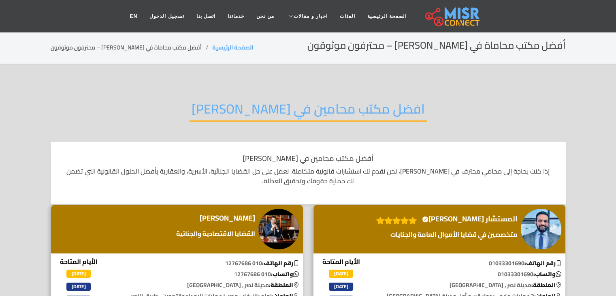
click at [340, 115] on h2 "افضل مكتب محامين في [PERSON_NAME]" at bounding box center [308, 111] width 237 height 21
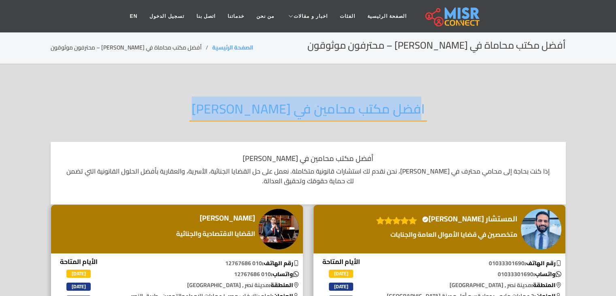
click at [340, 115] on h2 "افضل مكتب محامين في [PERSON_NAME]" at bounding box center [308, 111] width 237 height 21
copy div "افضل مكتب محامين في [PERSON_NAME]"
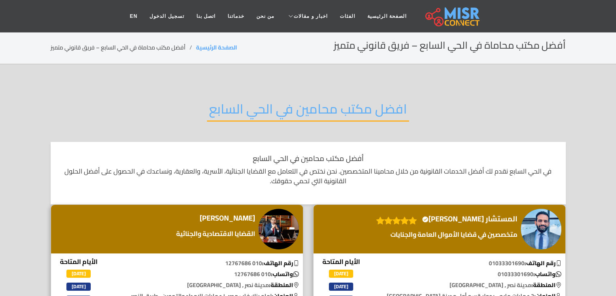
click at [365, 106] on h2 "افضل مكتب محامين في الحي السابع" at bounding box center [308, 111] width 202 height 21
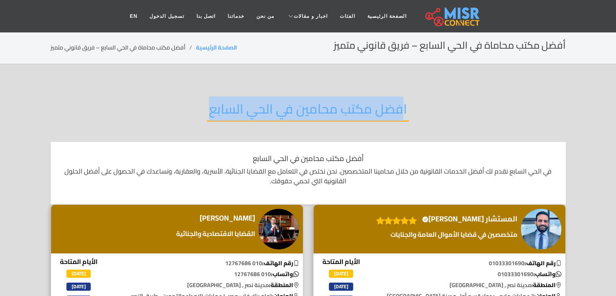
click at [365, 106] on h2 "افضل مكتب محامين في الحي السابع" at bounding box center [308, 111] width 202 height 21
copy div "افضل مكتب محامين في الحي السابع"
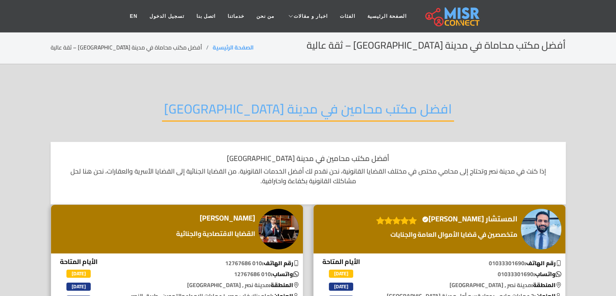
click at [314, 116] on h2 "افضل مكتب محامين في مدينة [GEOGRAPHIC_DATA]" at bounding box center [308, 111] width 292 height 21
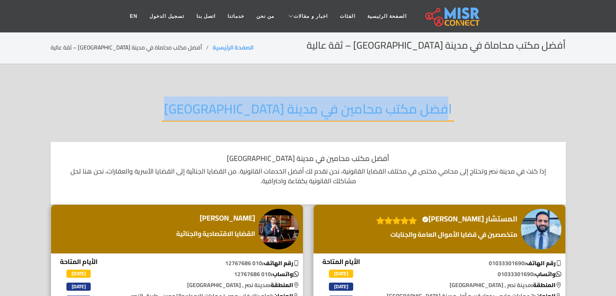
click at [314, 116] on h2 "افضل مكتب محامين في مدينة [GEOGRAPHIC_DATA]" at bounding box center [308, 111] width 292 height 21
click at [314, 116] on h2 "افضل مكتب محامين في مدينة نصر" at bounding box center [308, 111] width 292 height 21
copy div "افضل مكتب محامين في مدينة نصر"
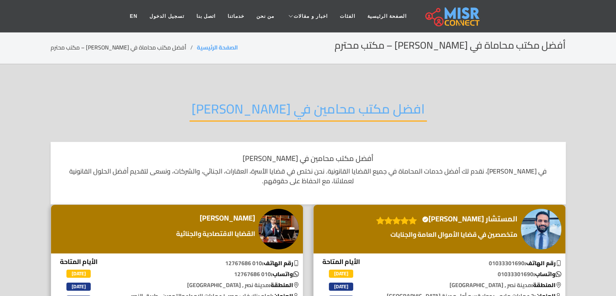
click at [333, 103] on h2 "افضل مكتب محامين في عباس العقاد" at bounding box center [308, 111] width 237 height 21
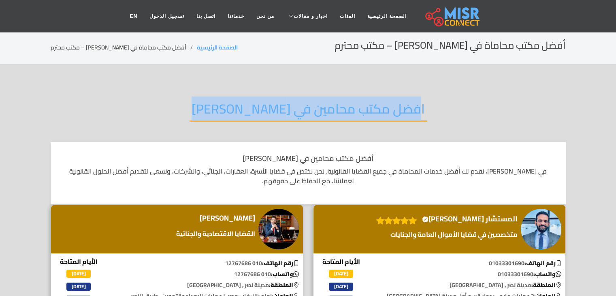
click at [333, 103] on h2 "افضل مكتب محامين في عباس العقاد" at bounding box center [308, 111] width 237 height 21
copy div "افضل مكتب محامين في عباس العقاد"
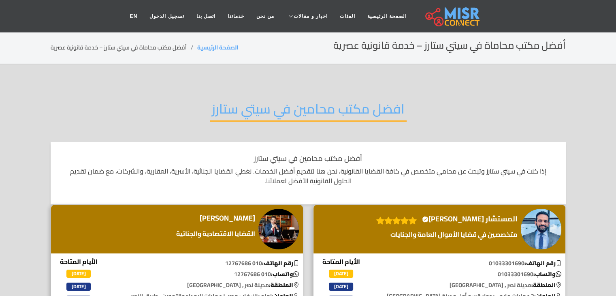
click at [305, 109] on h2 "افضل مكتب محامين في سيتي ستارز" at bounding box center [308, 111] width 197 height 21
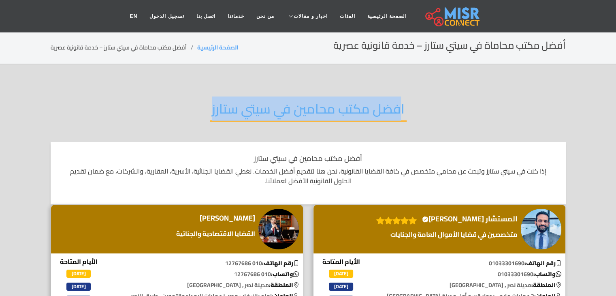
click at [305, 109] on h2 "افضل مكتب محامين في سيتي ستارز" at bounding box center [308, 111] width 197 height 21
copy div "افضل مكتب محامين في سيتي ستارز"
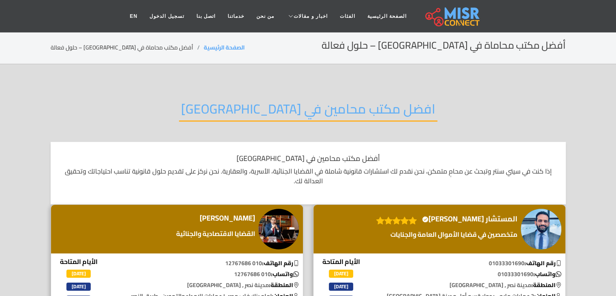
click at [342, 117] on h2 "افضل مكتب محامين في [GEOGRAPHIC_DATA]" at bounding box center [308, 111] width 259 height 21
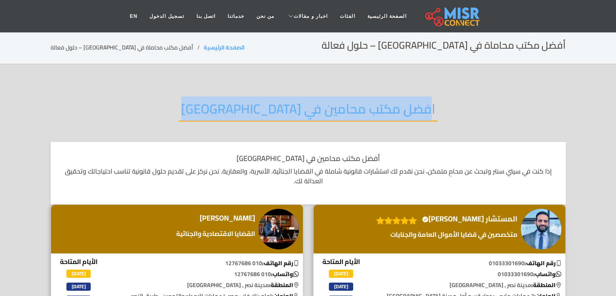
click at [342, 117] on h2 "افضل مكتب محامين في [GEOGRAPHIC_DATA]" at bounding box center [308, 111] width 259 height 21
copy div "افضل مكتب محامين في [GEOGRAPHIC_DATA]"
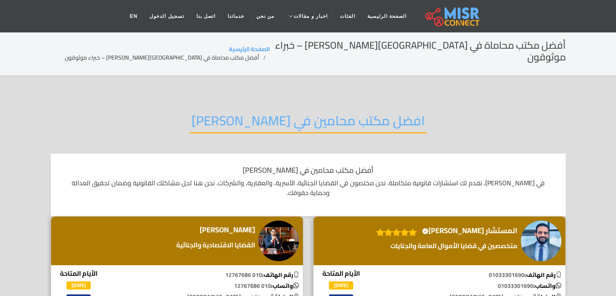
click at [263, 116] on h2 "افضل مكتب محامين في مصطفى النحاس" at bounding box center [308, 123] width 237 height 21
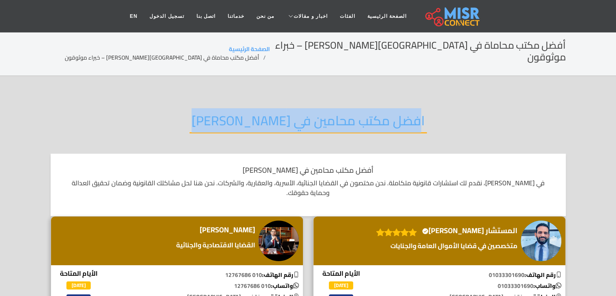
click at [263, 116] on h2 "افضل مكتب محامين في مصطفى النحاس" at bounding box center [308, 123] width 237 height 21
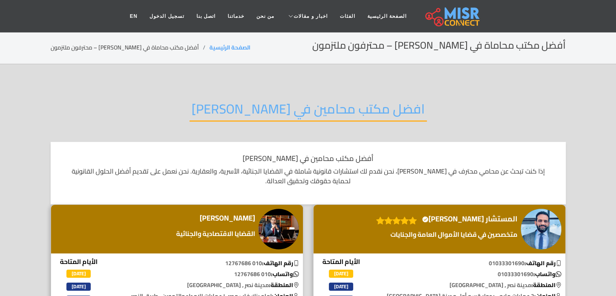
click at [282, 111] on h2 "افضل مكتب محامين في [PERSON_NAME]" at bounding box center [308, 111] width 237 height 21
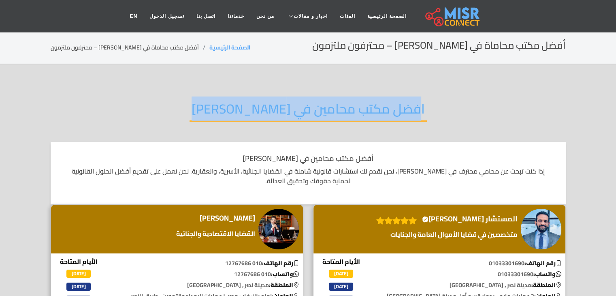
click at [282, 111] on h2 "افضل مكتب محامين في [PERSON_NAME]" at bounding box center [308, 111] width 237 height 21
copy div "افضل مكتب محامين في [PERSON_NAME]"
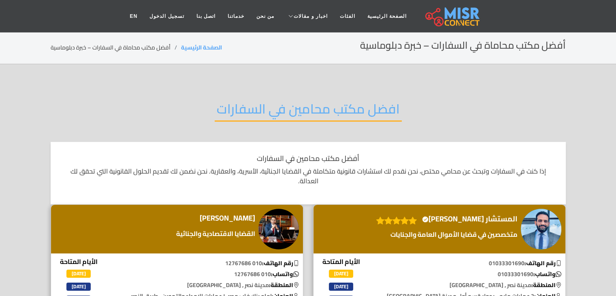
click at [340, 107] on h2 "افضل مكتب محامين في السفارات" at bounding box center [308, 111] width 187 height 21
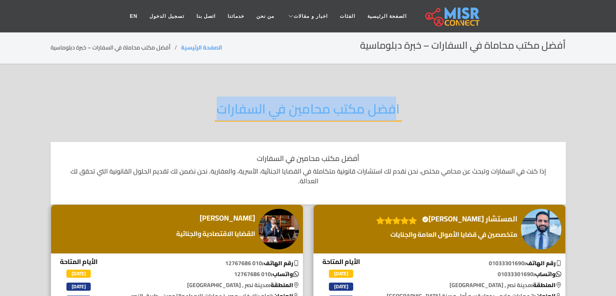
click at [340, 107] on h2 "افضل مكتب محامين في السفارات" at bounding box center [308, 111] width 187 height 21
copy div "افضل مكتب محامين في السفارات"
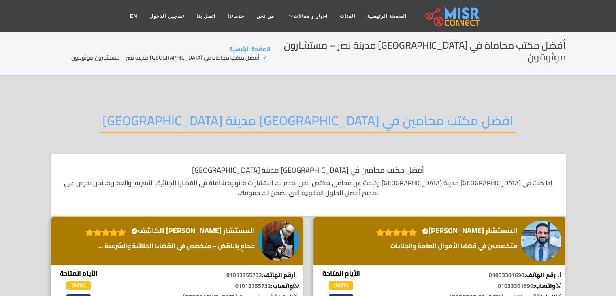
click at [353, 114] on h2 "افضل مكتب محامين في [GEOGRAPHIC_DATA] مدينة [GEOGRAPHIC_DATA]" at bounding box center [307, 123] width 415 height 21
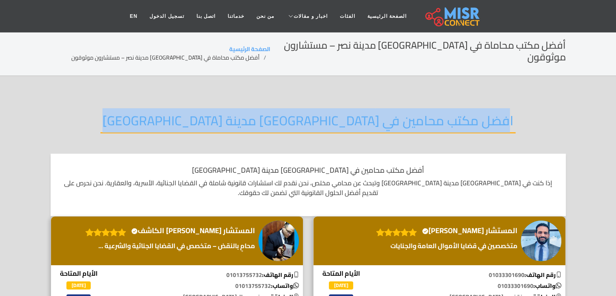
click at [353, 114] on h2 "افضل مكتب محامين في زهراء مدينة نصر" at bounding box center [307, 123] width 415 height 21
copy div "افضل مكتب محامين في زهراء مدينة نصر"
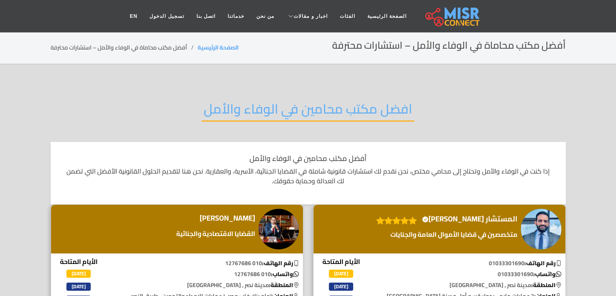
click at [352, 103] on h2 "افضل مكتب محامين في الوفاء والأمل" at bounding box center [308, 111] width 213 height 21
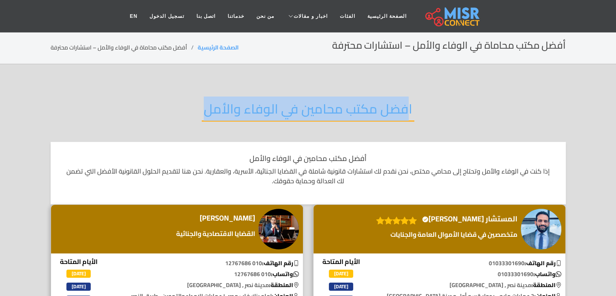
click at [352, 103] on h2 "افضل مكتب محامين في الوفاء والأمل" at bounding box center [308, 111] width 213 height 21
copy div "افضل مكتب محامين في الوفاء والأمل"
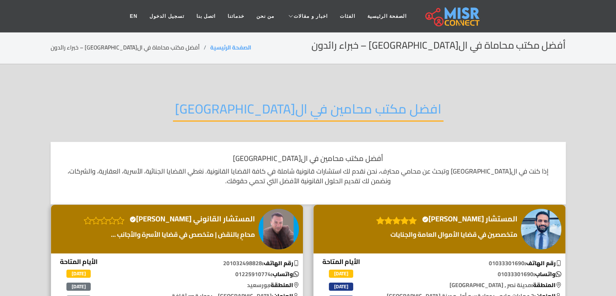
click at [284, 115] on h2 "افضل مكتب محامين في ال[GEOGRAPHIC_DATA]" at bounding box center [308, 111] width 271 height 21
click at [284, 115] on h2 "افضل مكتب محامين في القاهرة" at bounding box center [308, 111] width 271 height 21
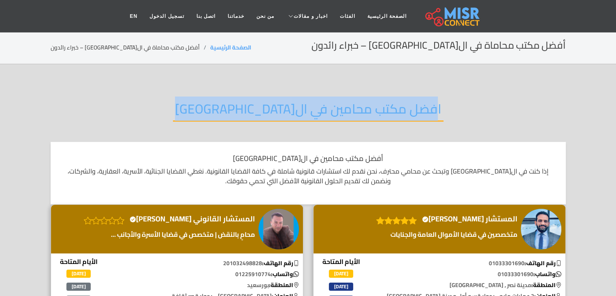
click at [284, 115] on h2 "افضل مكتب محامين في القاهرة" at bounding box center [308, 111] width 271 height 21
copy div "افضل مكتب محامين في القاهرة"
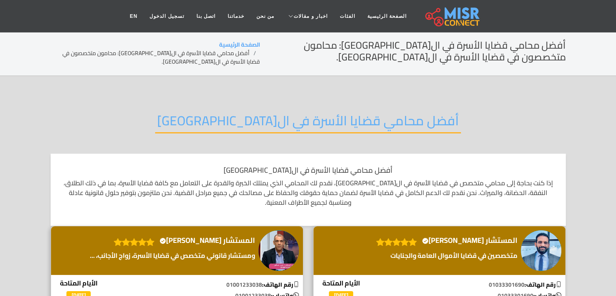
click at [306, 122] on h2 "أفضل محامي قضايا الأسرة في القاهرة" at bounding box center [308, 123] width 306 height 21
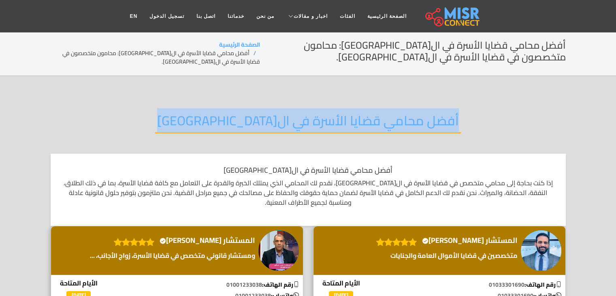
click at [306, 122] on h2 "أفضل محامي قضايا الأسرة في القاهرة" at bounding box center [308, 123] width 306 height 21
copy div "أفضل محامي قضايا الأسرة في القاهرة"
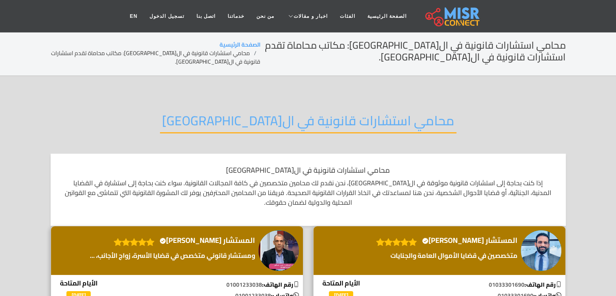
click at [365, 123] on h2 "محامي استشارات قانونية في ال[GEOGRAPHIC_DATA]" at bounding box center [308, 123] width 297 height 21
click at [365, 123] on h2 "محامي استشارات قانونية في القاهرة" at bounding box center [308, 123] width 297 height 21
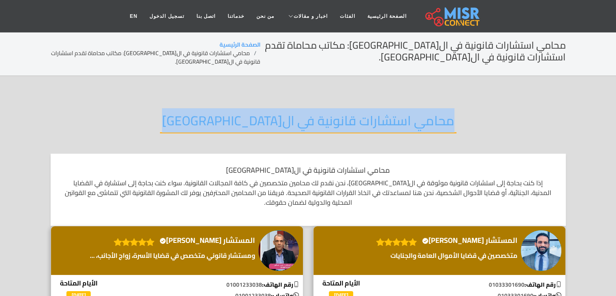
click at [365, 123] on h2 "محامي استشارات قانونية في القاهرة" at bounding box center [308, 123] width 297 height 21
copy div "محامي استشارات قانونية في القاهرة"
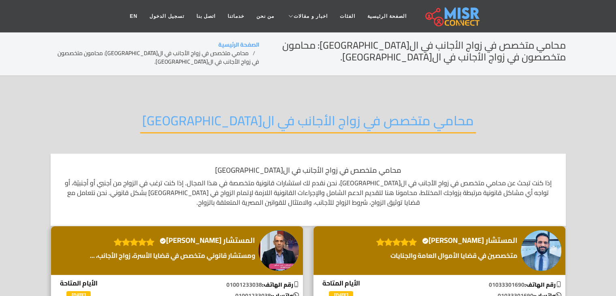
click at [342, 113] on h2 "محامي متخصص في زواج الأجانب في ال[GEOGRAPHIC_DATA]" at bounding box center [308, 123] width 336 height 21
click at [342, 113] on h2 "محامي متخصص في زواج الأجانب في القاهرة" at bounding box center [308, 123] width 336 height 21
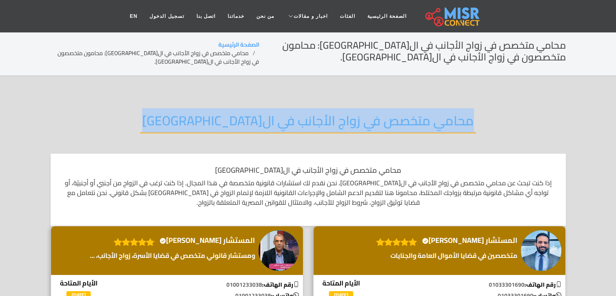
click at [342, 113] on h2 "محامي متخصص في زواج الأجانب في القاهرة" at bounding box center [308, 123] width 336 height 21
copy div "محامي متخصص في زواج الأجانب في القاهرة"
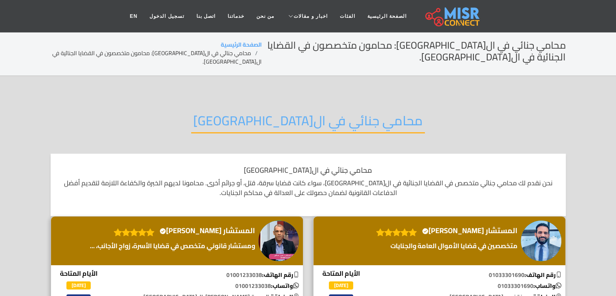
click at [360, 113] on h2 "محامي جنائي في القاهرة" at bounding box center [308, 123] width 234 height 21
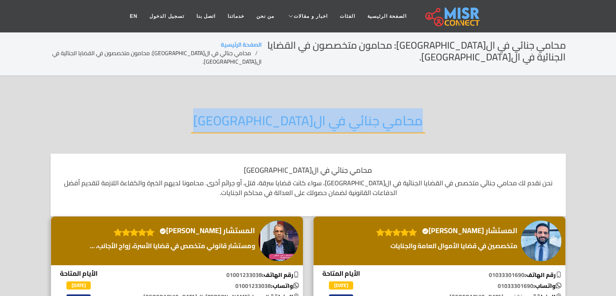
click at [360, 113] on h2 "محامي جنائي في القاهرة" at bounding box center [308, 123] width 234 height 21
copy div "محامي جنائي في القاهرة"
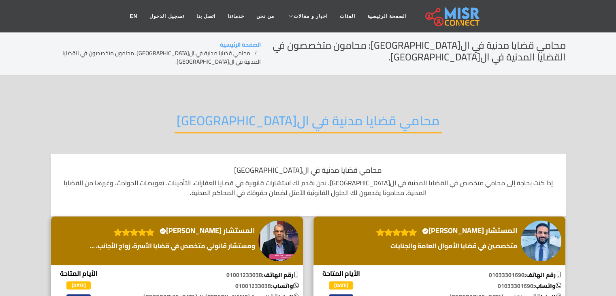
click at [310, 122] on h2 "محامي قضايا مدنية في ال[GEOGRAPHIC_DATA]" at bounding box center [308, 123] width 267 height 21
click at [310, 122] on h2 "محامي قضايا مدنية في القاهرة" at bounding box center [308, 123] width 267 height 21
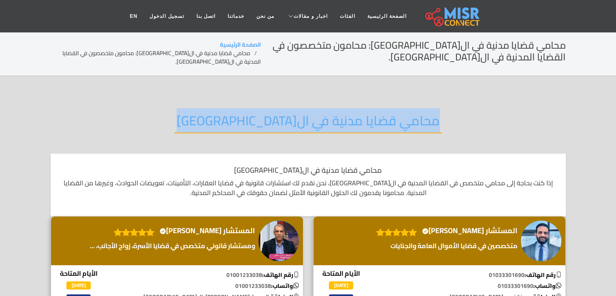
click at [310, 122] on h2 "محامي قضايا مدنية في القاهرة" at bounding box center [308, 123] width 267 height 21
copy div "محامي قضايا مدنية في القاهرة"
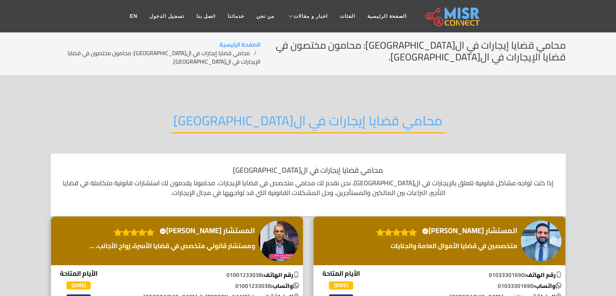
click at [343, 122] on h2 "محامي قضايا إيجارات في القاهرة" at bounding box center [308, 123] width 274 height 21
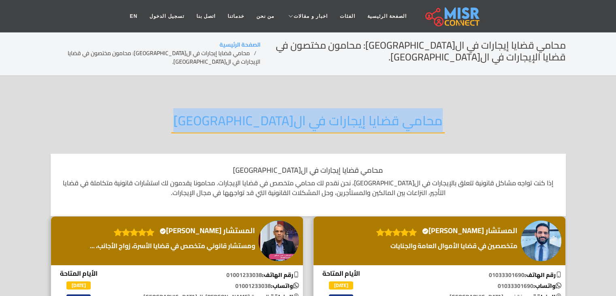
click at [343, 122] on h2 "محامي قضايا إيجارات في القاهرة" at bounding box center [308, 123] width 274 height 21
copy div "محامي قضايا إيجارات في القاهرة"
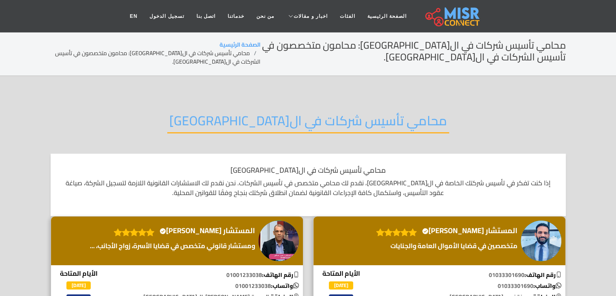
click at [290, 128] on h2 "محامي تأسيس شركات في القاهرة" at bounding box center [308, 123] width 282 height 21
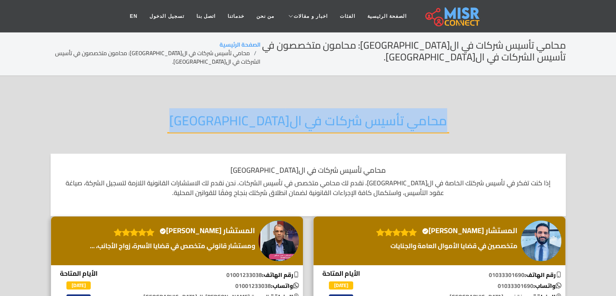
click at [290, 128] on h2 "محامي تأسيس شركات في القاهرة" at bounding box center [308, 123] width 282 height 21
copy div "محامي تأسيس شركات في القاهرة"
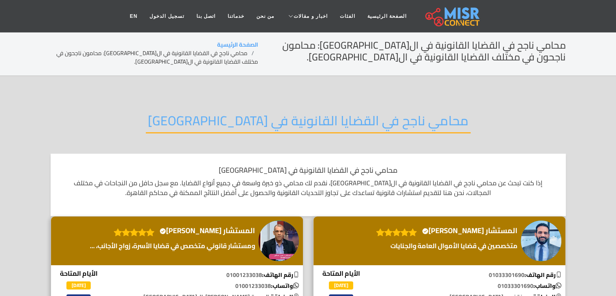
click at [357, 121] on h2 "محامي ناجح في القضايا القانونية في [GEOGRAPHIC_DATA]" at bounding box center [308, 123] width 325 height 21
click at [357, 121] on h2 "محامي ناجح في القضايا القانونية في القاهرة" at bounding box center [308, 123] width 325 height 21
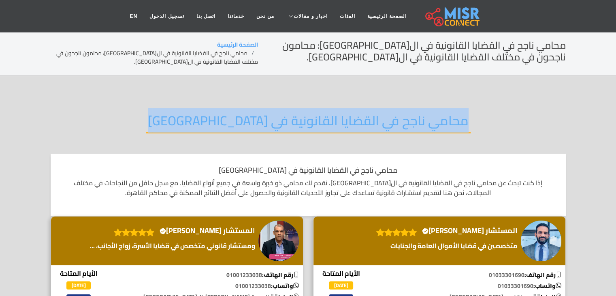
click at [357, 121] on h2 "محامي ناجح في القضايا القانونية في القاهرة" at bounding box center [308, 123] width 325 height 21
copy div "محامي ناجح في القضايا القانونية في القاهرة"
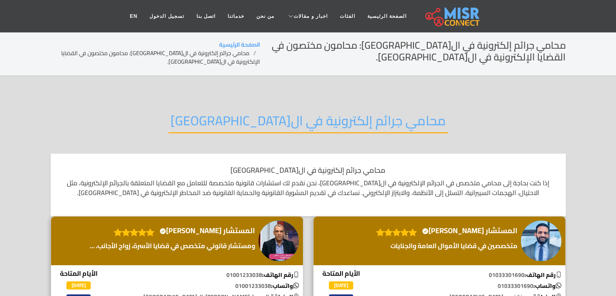
click at [334, 114] on h2 "محامي جرائم إلكترونية في ال[GEOGRAPHIC_DATA]" at bounding box center [309, 123] width 280 height 21
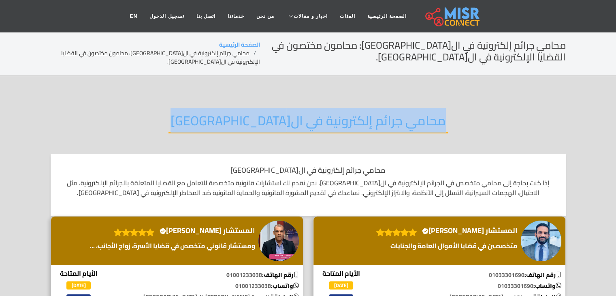
click at [334, 114] on h2 "محامي جرائم إلكترونية في ال[GEOGRAPHIC_DATA]" at bounding box center [309, 123] width 280 height 21
copy div "محامي جرائم إلكترونية في ال[GEOGRAPHIC_DATA]"
